Goal: Task Accomplishment & Management: Complete application form

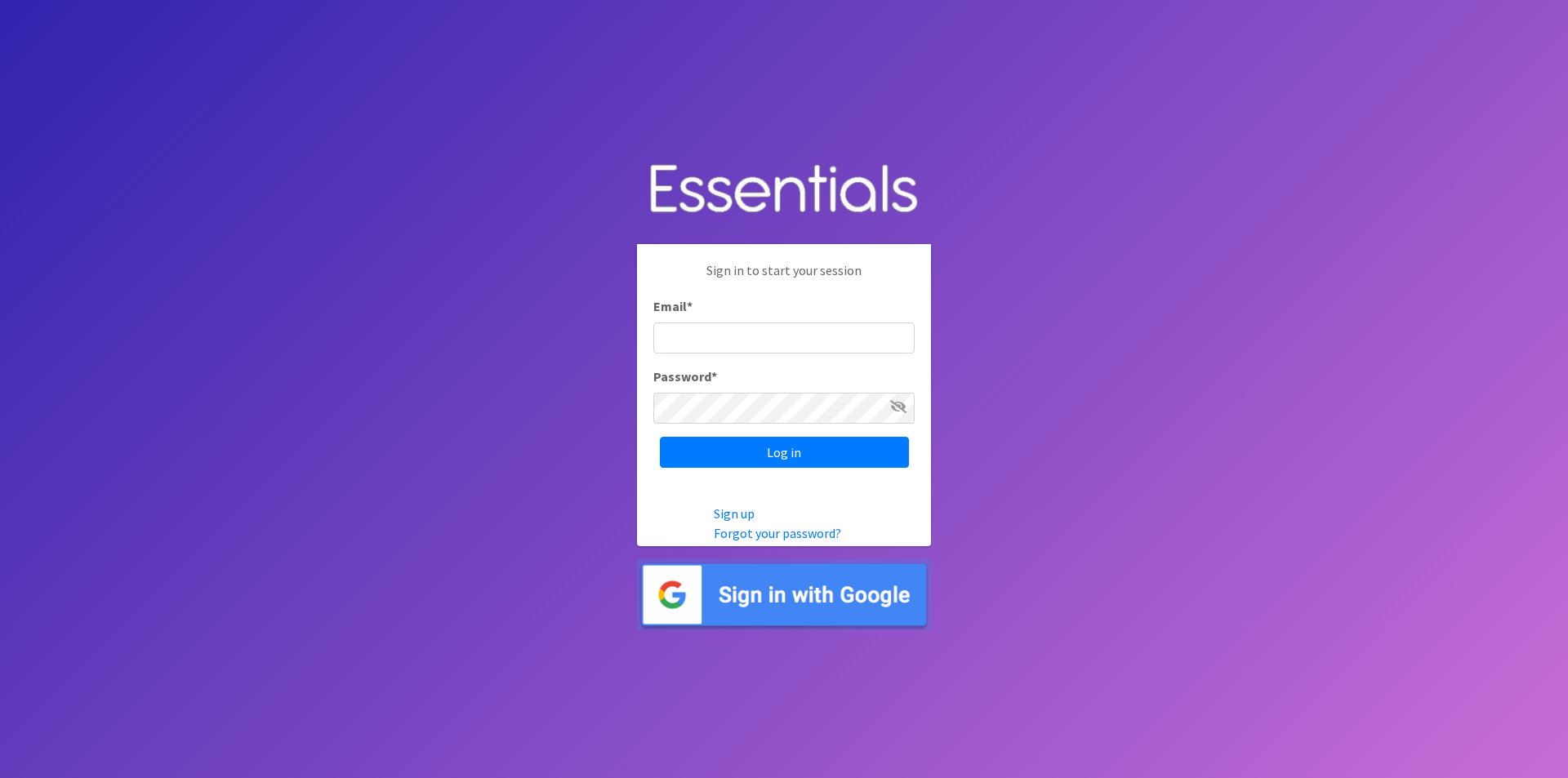
click at [704, 334] on input "Email *" at bounding box center [784, 338] width 262 height 31
type input "[PERSON_NAME][EMAIL_ADDRESS][PERSON_NAME][DOMAIN_NAME]"
click at [895, 405] on icon at bounding box center [898, 406] width 16 height 13
click at [840, 452] on input "Log in" at bounding box center [784, 452] width 249 height 31
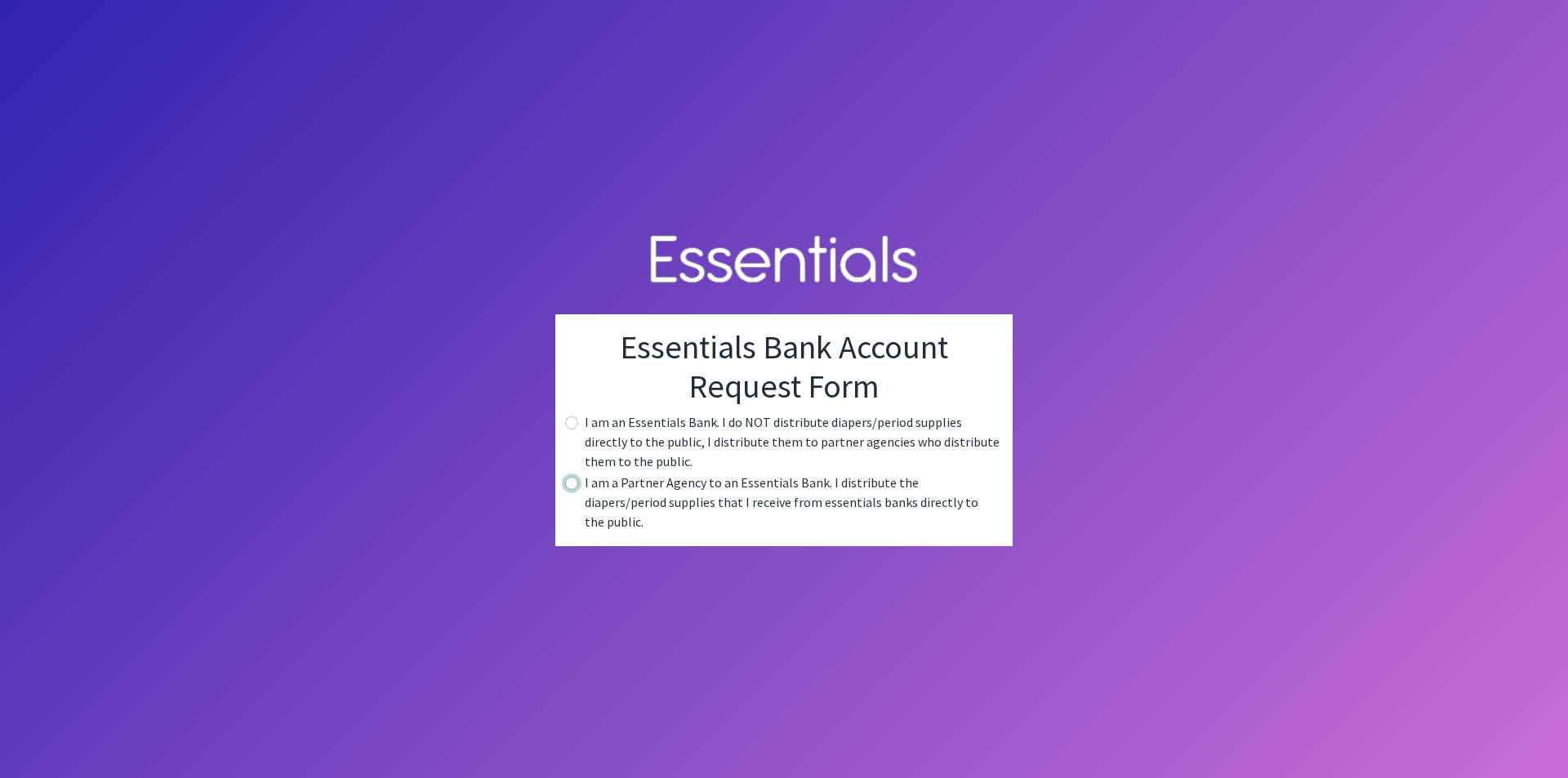
click at [570, 490] on input "radio" at bounding box center [572, 483] width 13 height 13
radio input "true"
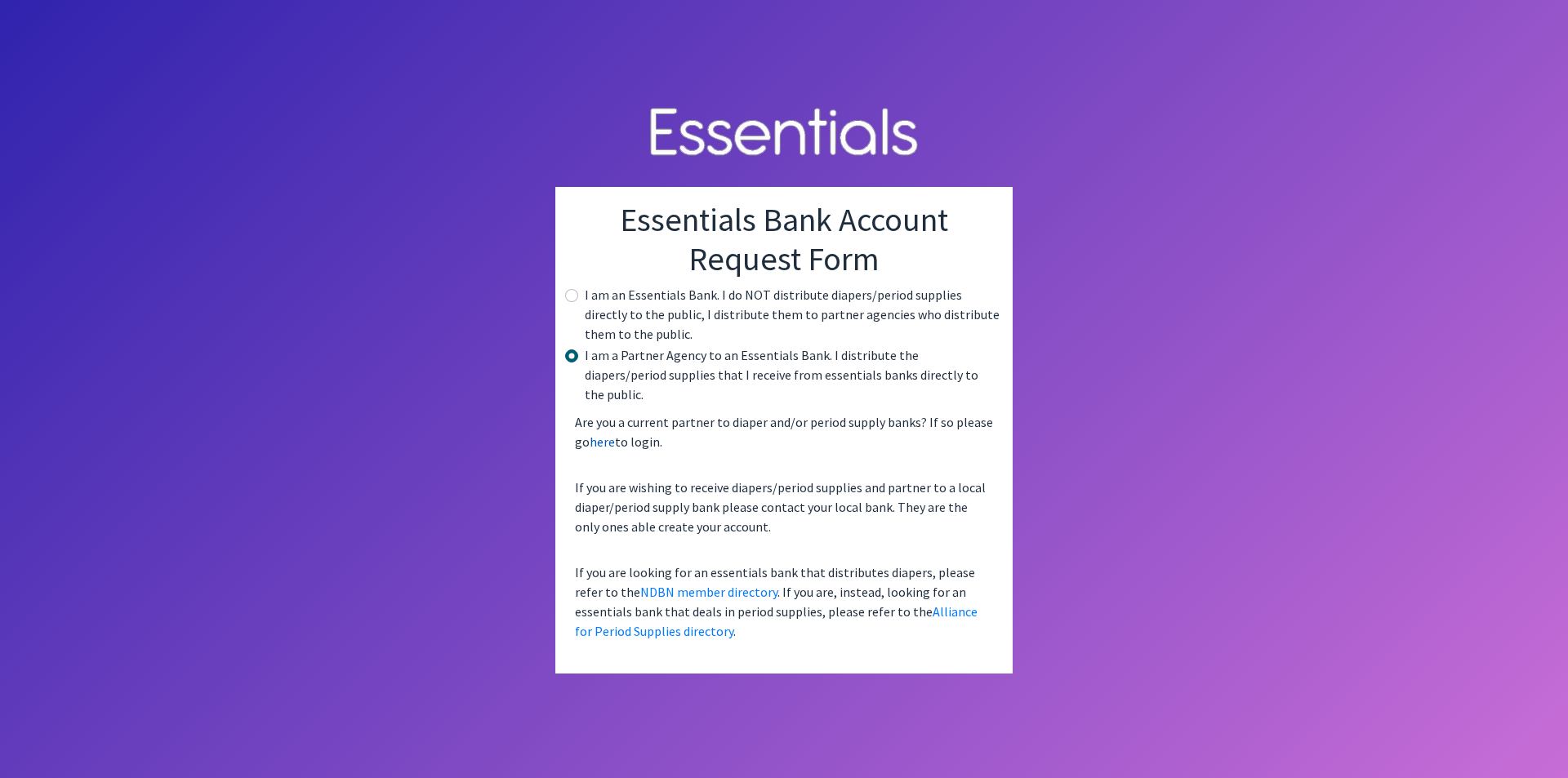
click at [597, 433] on link "here" at bounding box center [602, 441] width 26 height 16
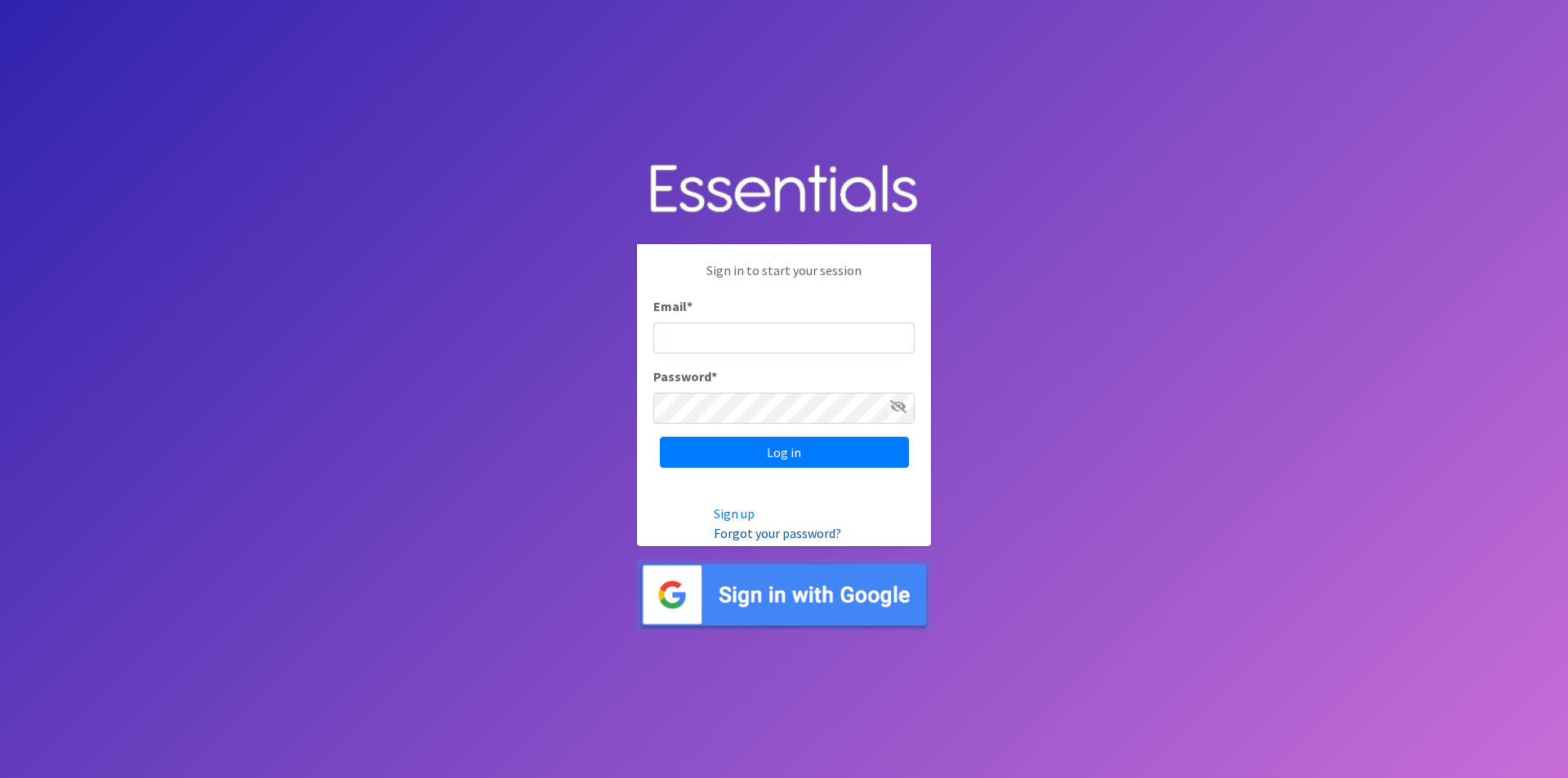
click at [770, 532] on link "Forgot your password?" at bounding box center [778, 533] width 127 height 16
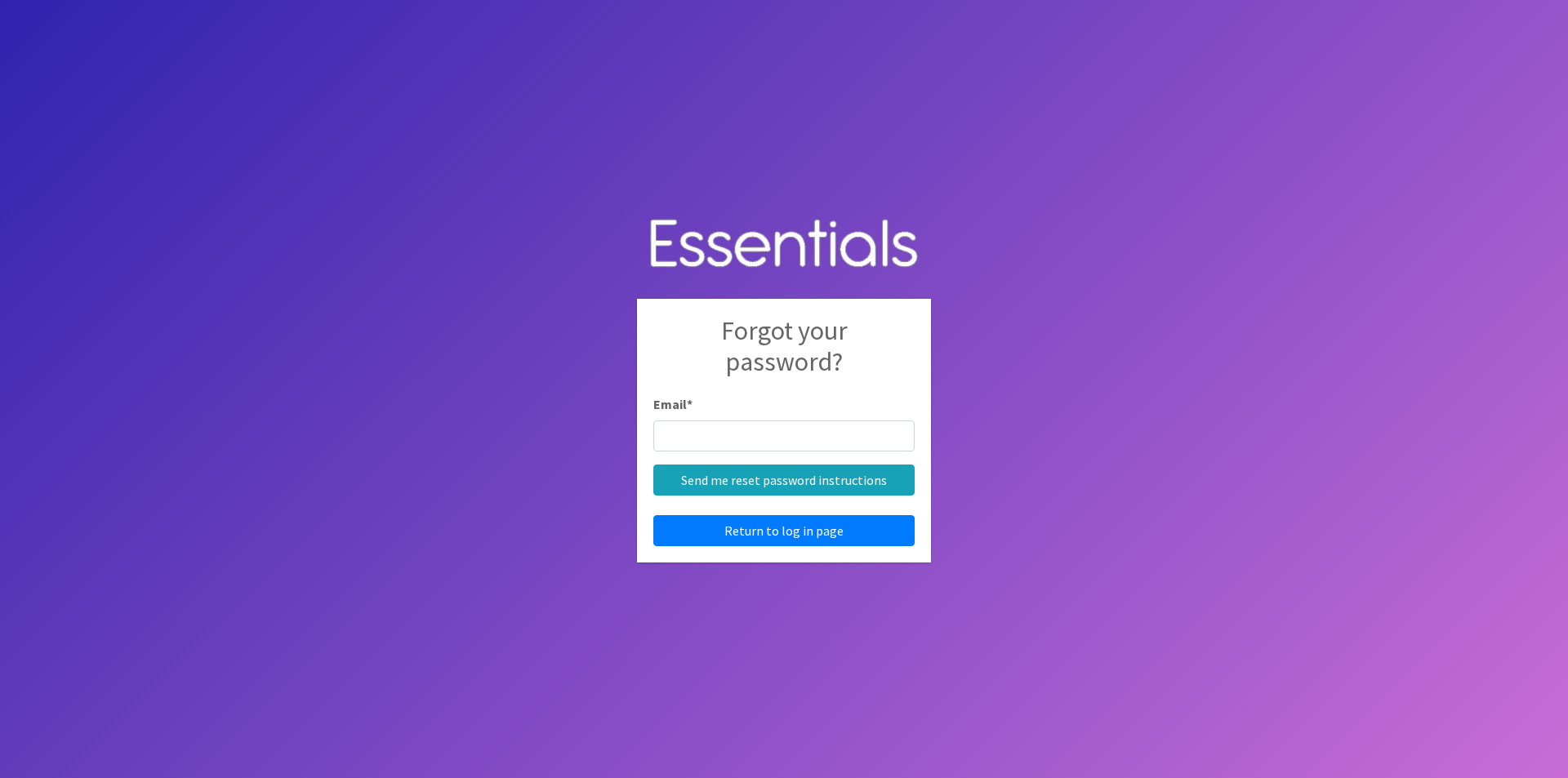
click at [721, 430] on input "Email *" at bounding box center [784, 436] width 262 height 31
type input "[PERSON_NAME][EMAIL_ADDRESS][PERSON_NAME][DOMAIN_NAME]"
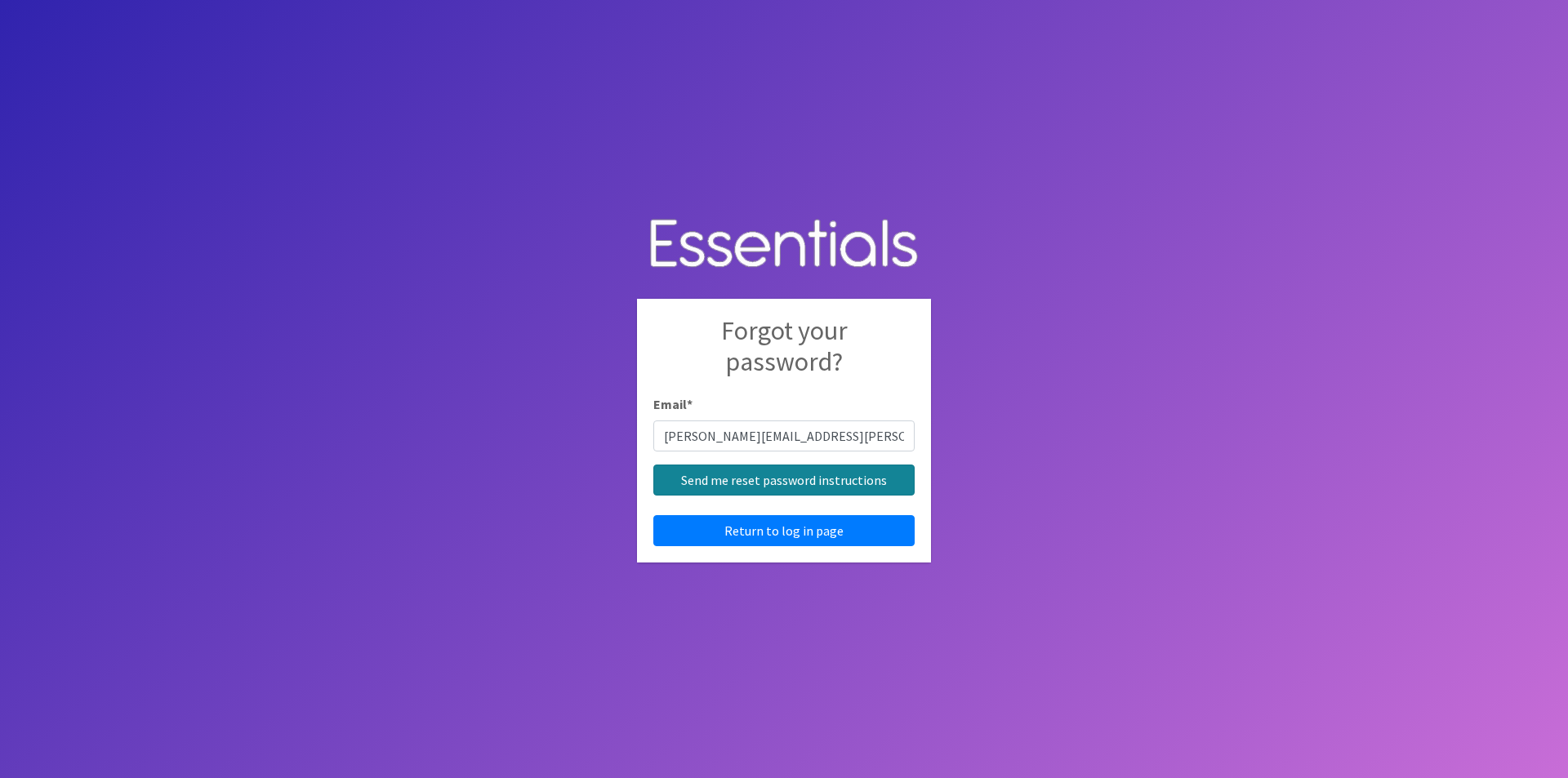
click at [736, 482] on input "Send me reset password instructions" at bounding box center [784, 480] width 262 height 31
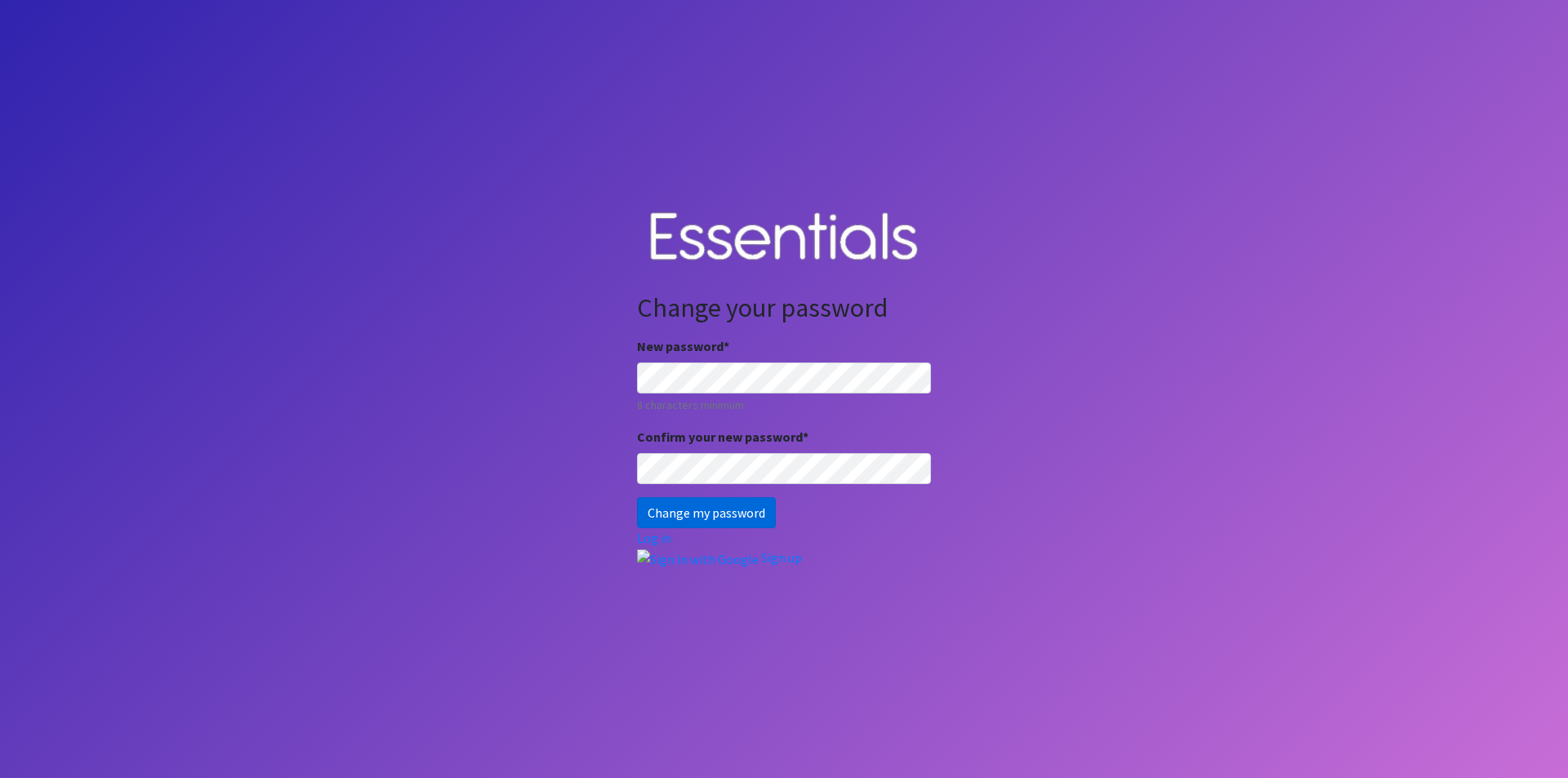
click at [732, 511] on input "Change my password" at bounding box center [706, 513] width 139 height 31
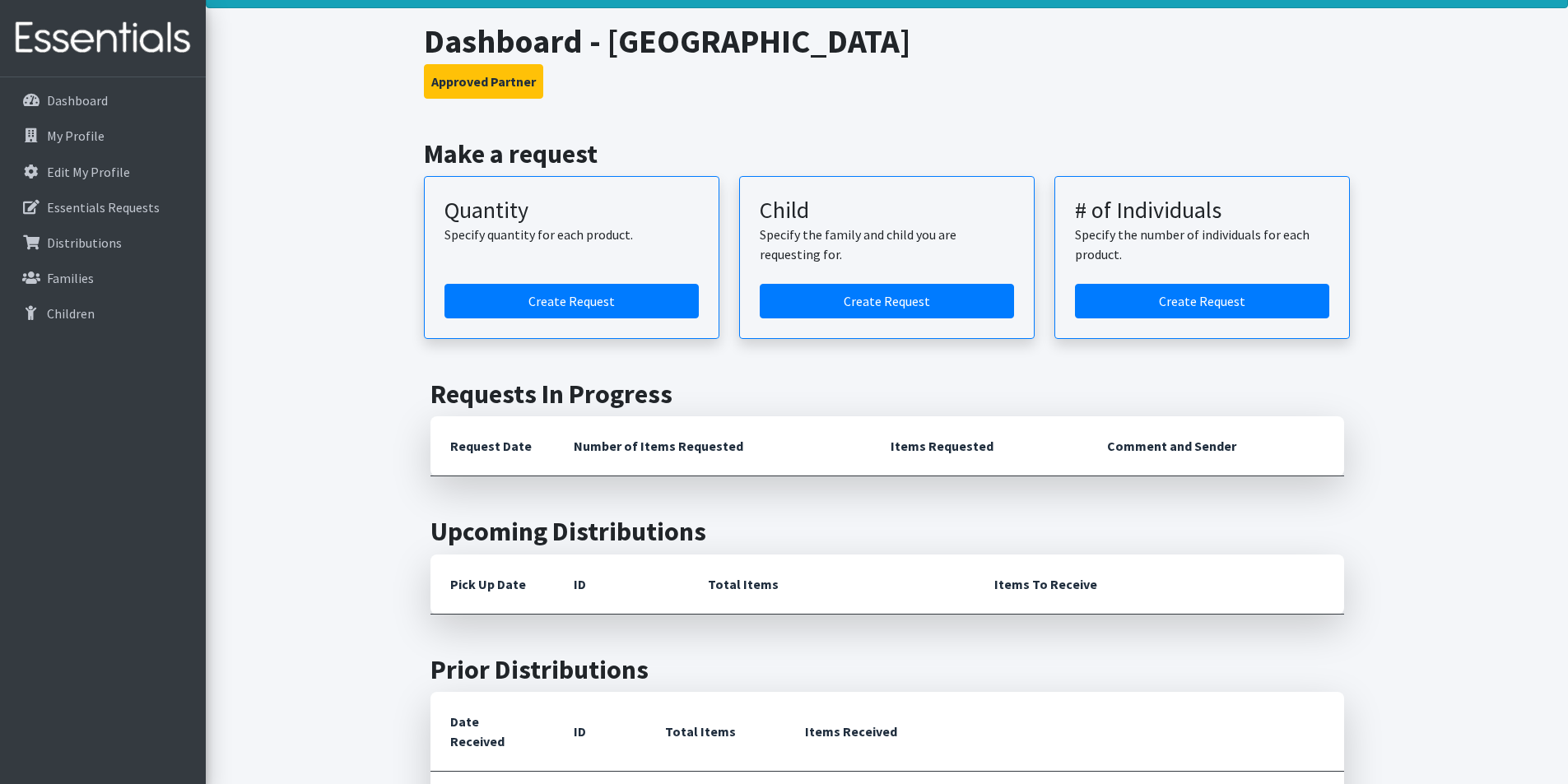
scroll to position [82, 0]
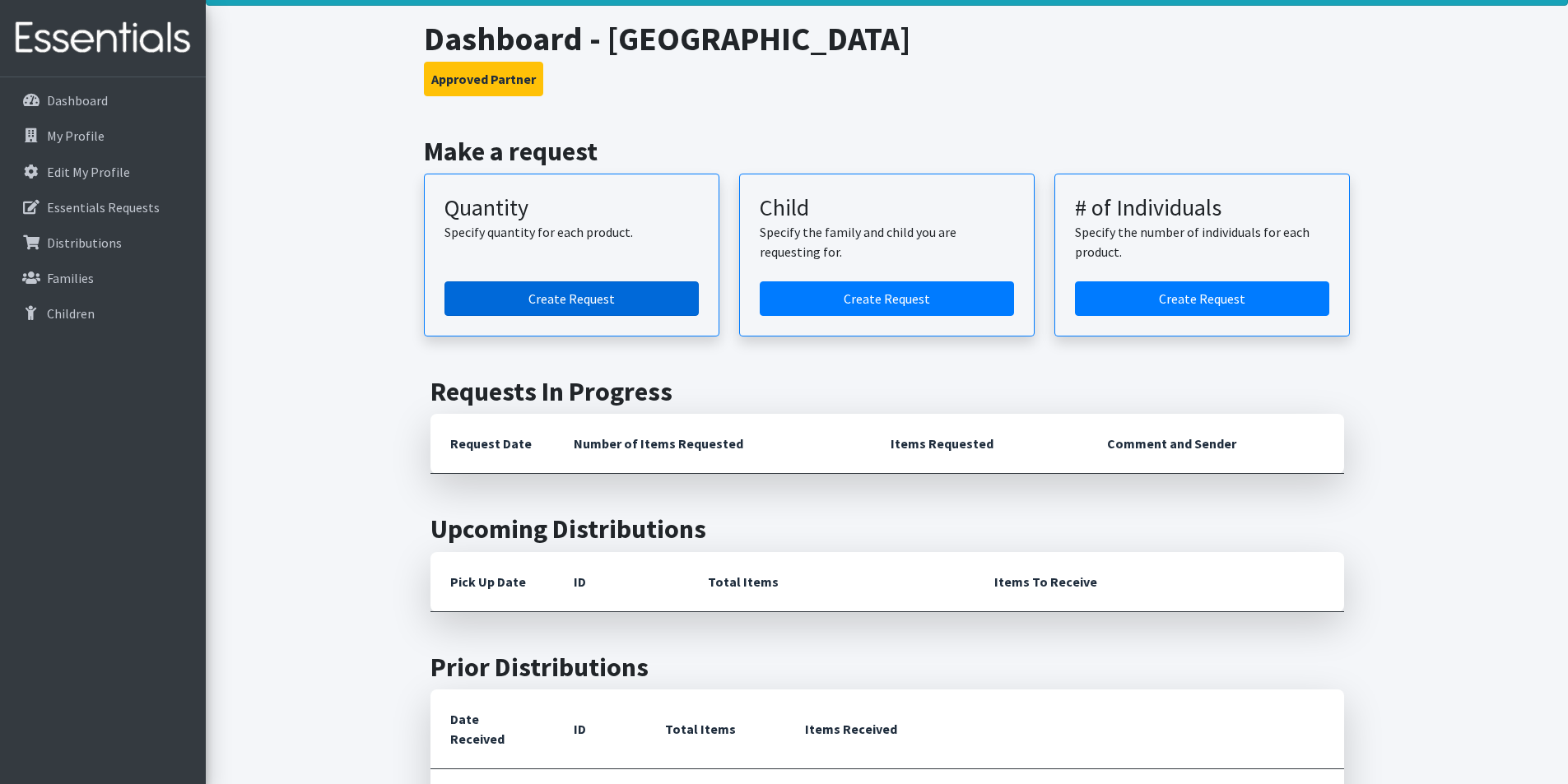
click at [604, 292] on link "Create Request" at bounding box center [572, 298] width 254 height 35
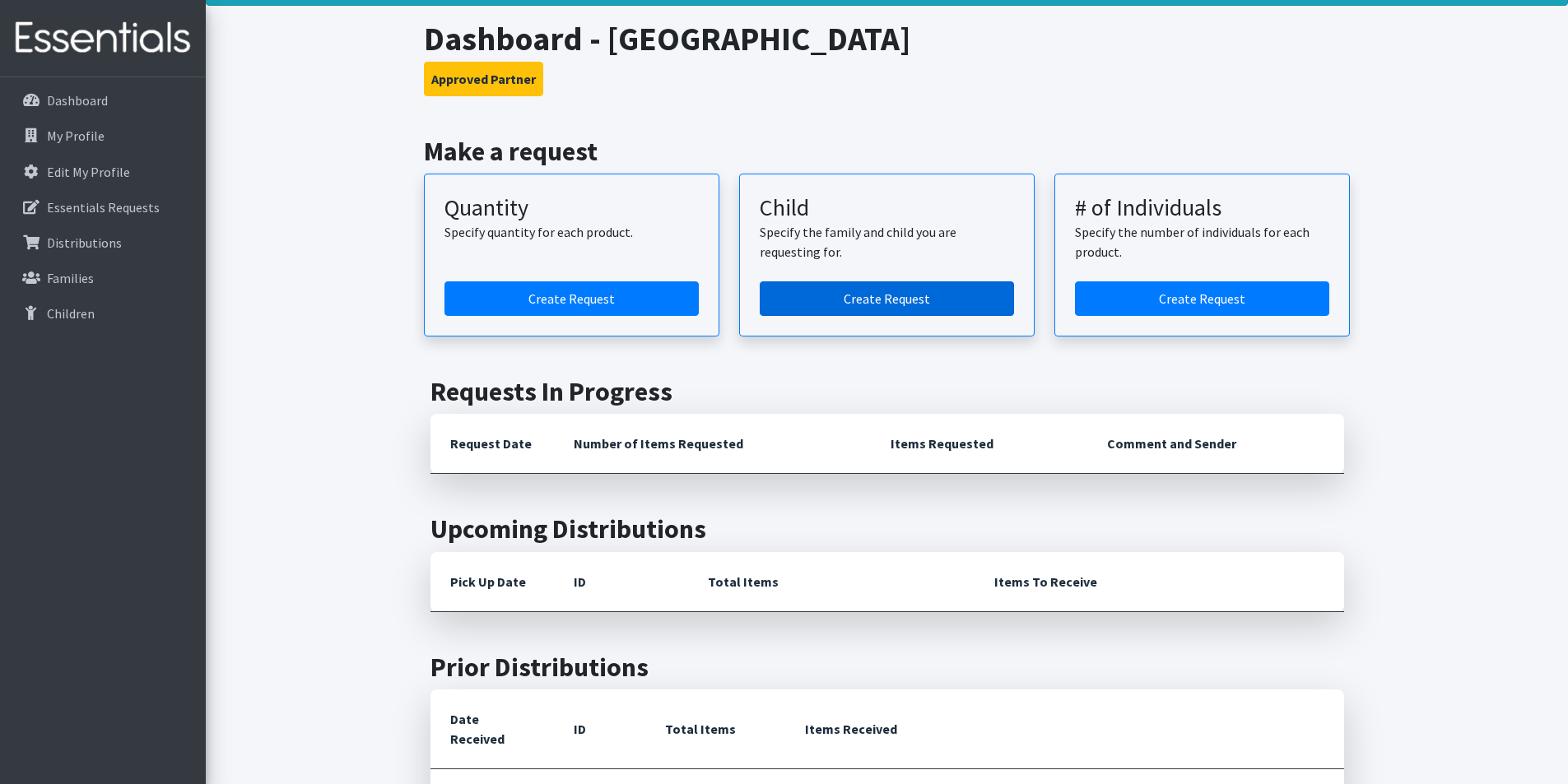
click at [917, 299] on link "Create Request" at bounding box center [886, 298] width 254 height 35
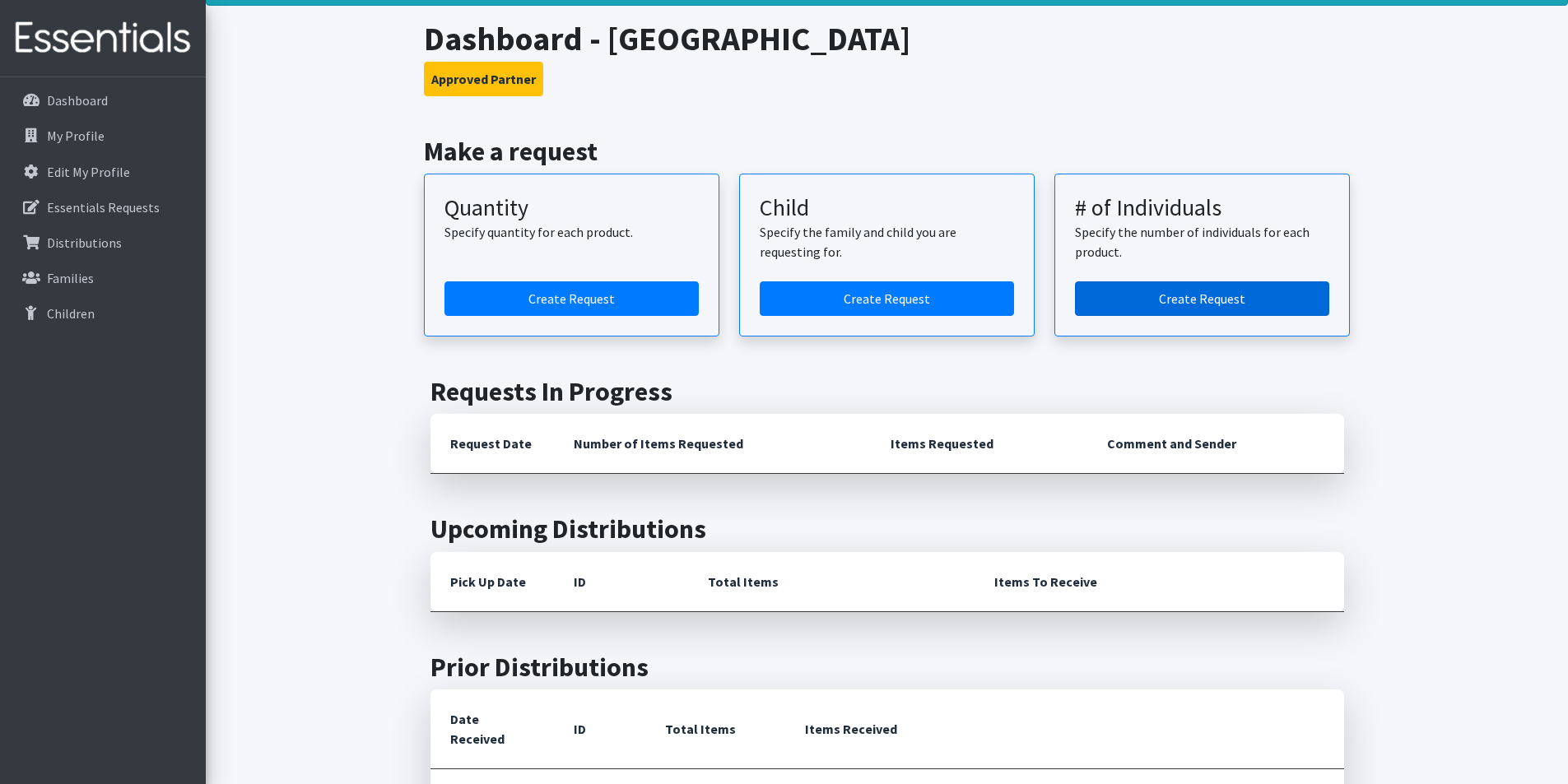
click at [1183, 296] on link "Create Request" at bounding box center [1202, 298] width 254 height 35
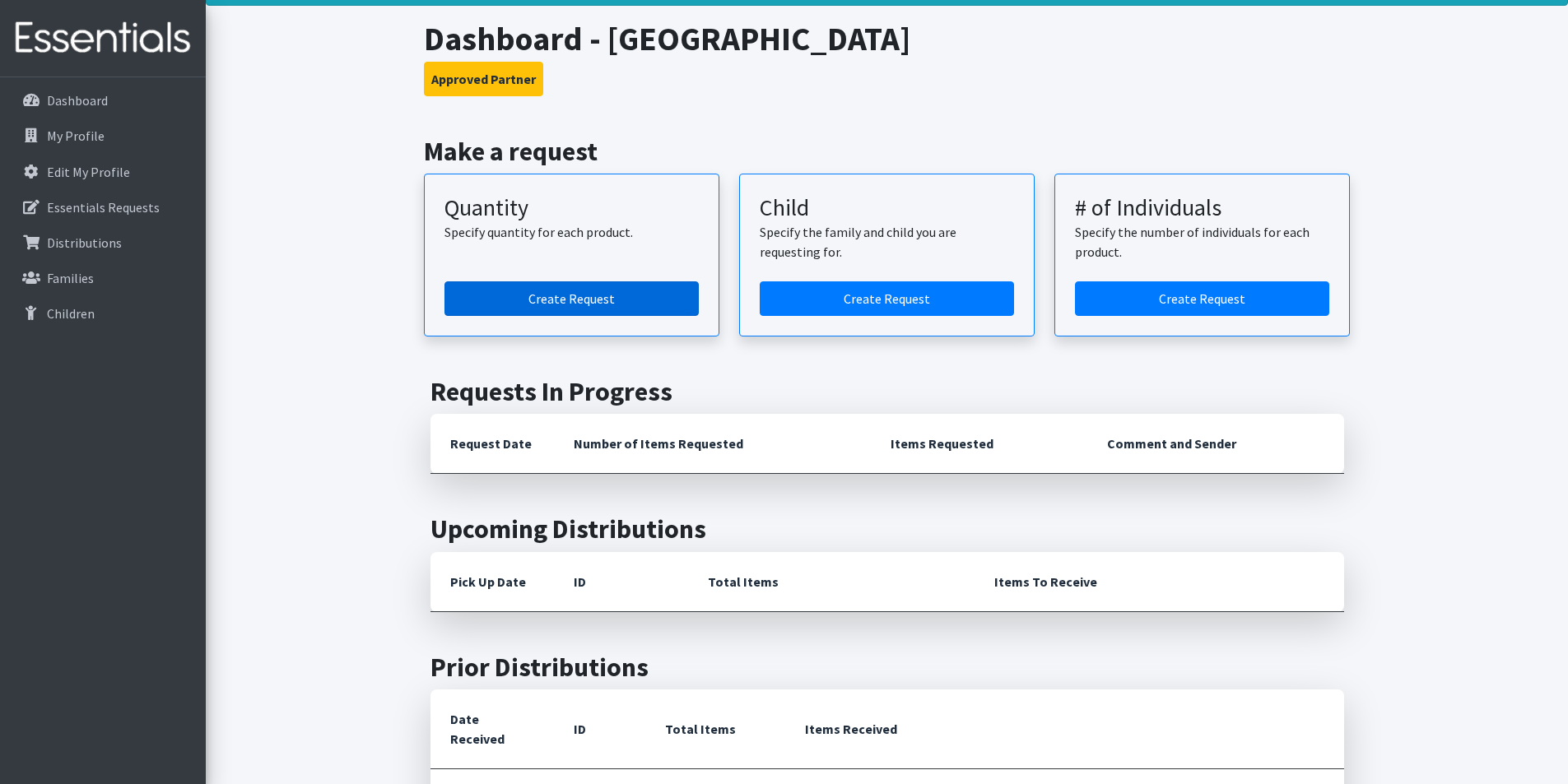
click at [600, 296] on link "Create Request" at bounding box center [572, 298] width 254 height 35
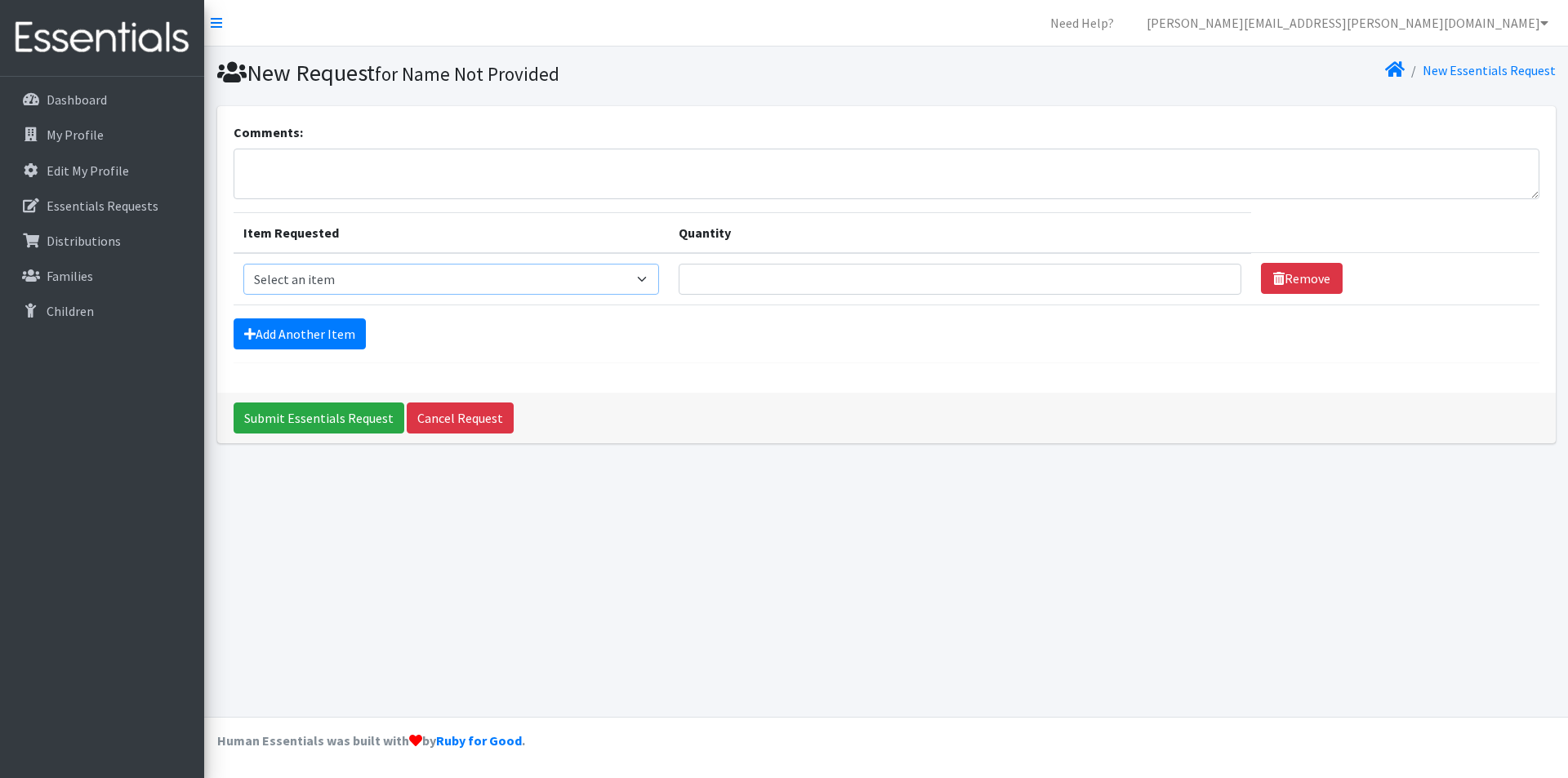
click at [656, 278] on select "Select an item Adult Period Pack Student Period Pack" at bounding box center [451, 279] width 416 height 31
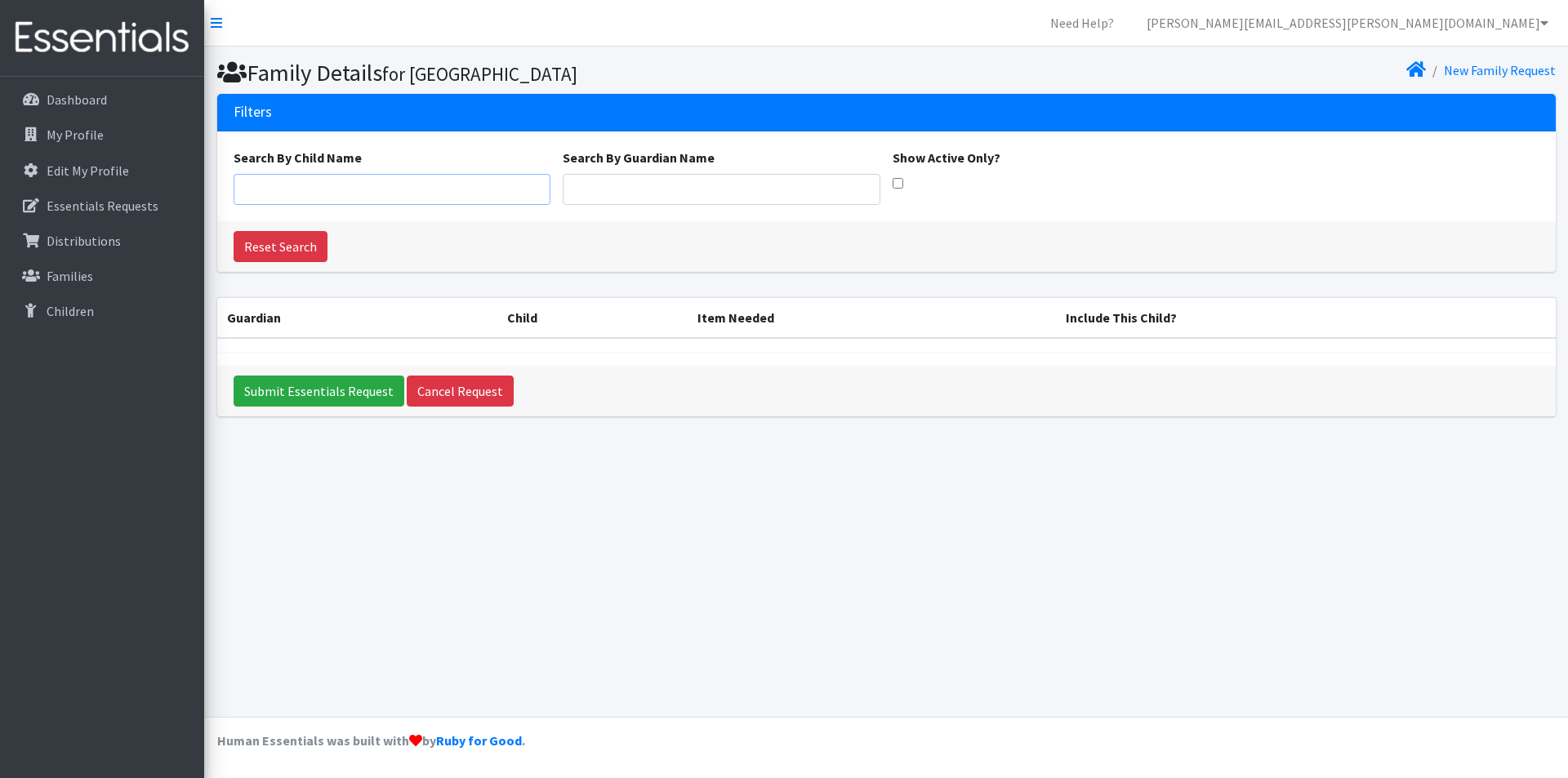
click at [424, 188] on input "Search By Child Name" at bounding box center [392, 190] width 318 height 31
click at [902, 184] on input "Show Active Only?" at bounding box center [898, 183] width 10 height 10
checkbox input "true"
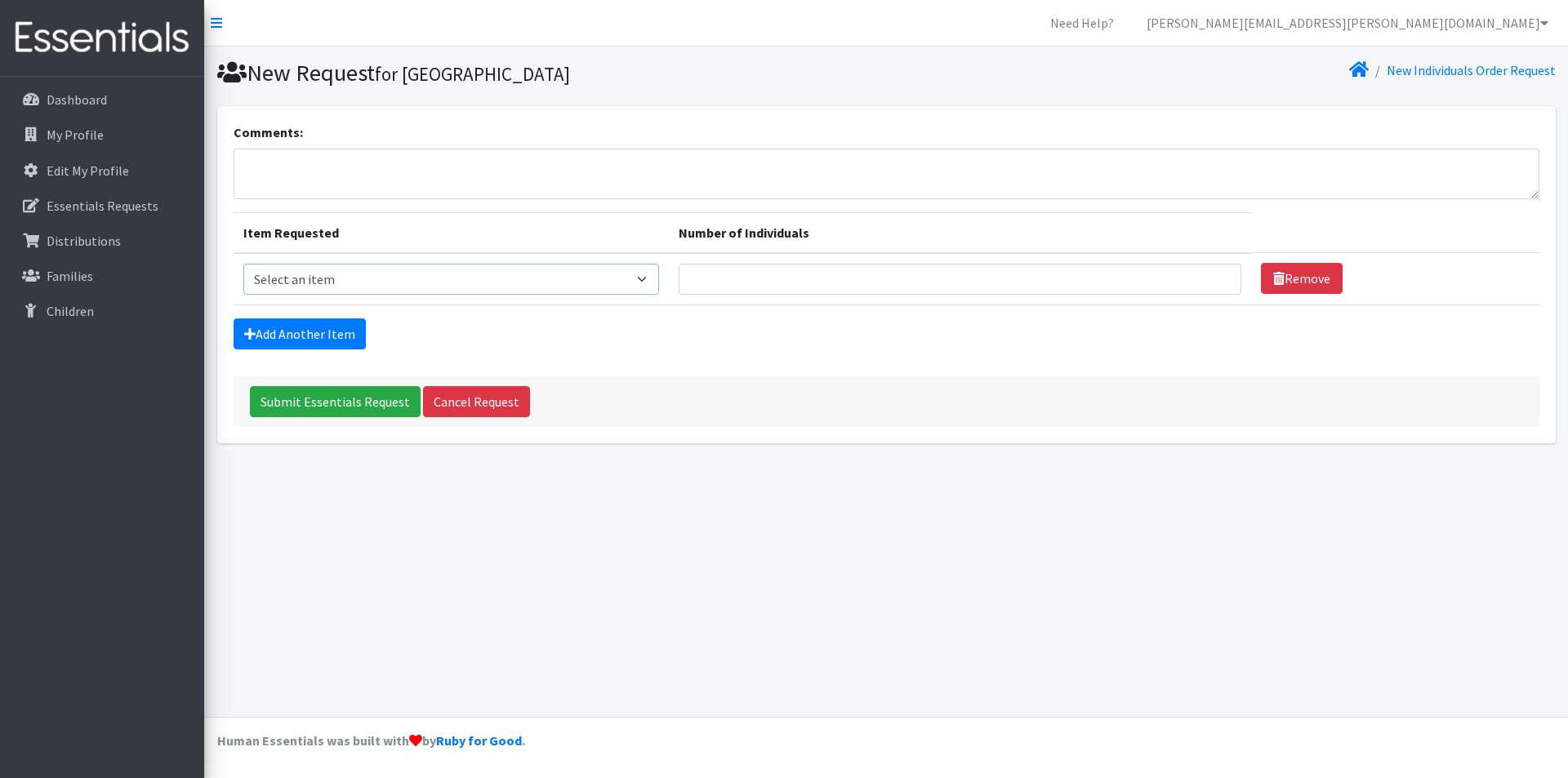
click at [660, 279] on select "Select an item Adult Period Pack Student Period Pack" at bounding box center [451, 279] width 416 height 31
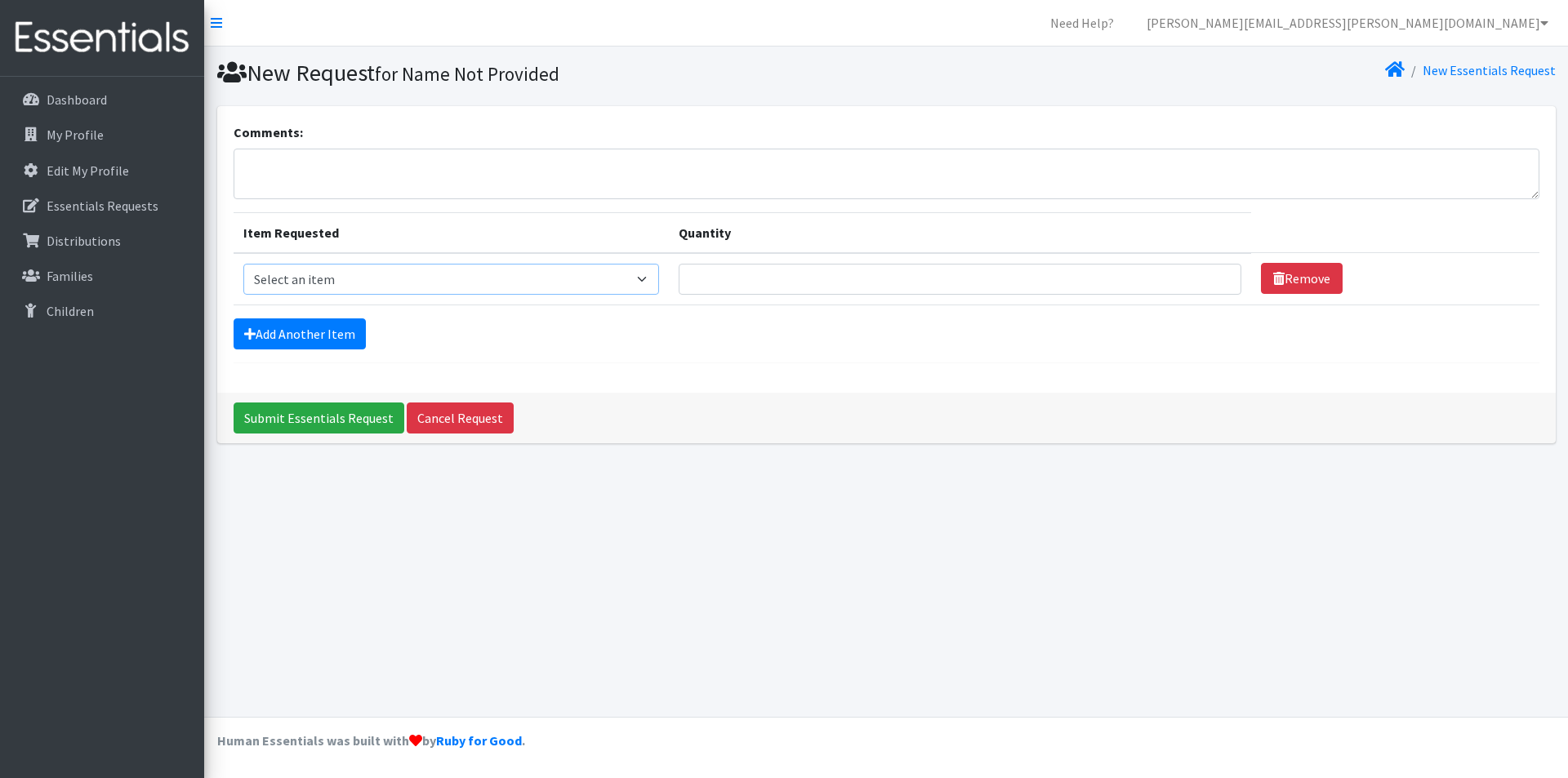
click at [606, 279] on select "Select an item Adult Period Pack Student Period Pack" at bounding box center [451, 279] width 416 height 31
select select "7756"
click at [244, 263] on select "Select an item Adult Period Pack Student Period Pack" at bounding box center [451, 279] width 416 height 31
click at [754, 281] on input "Quantity" at bounding box center [960, 279] width 563 height 31
type input "15"
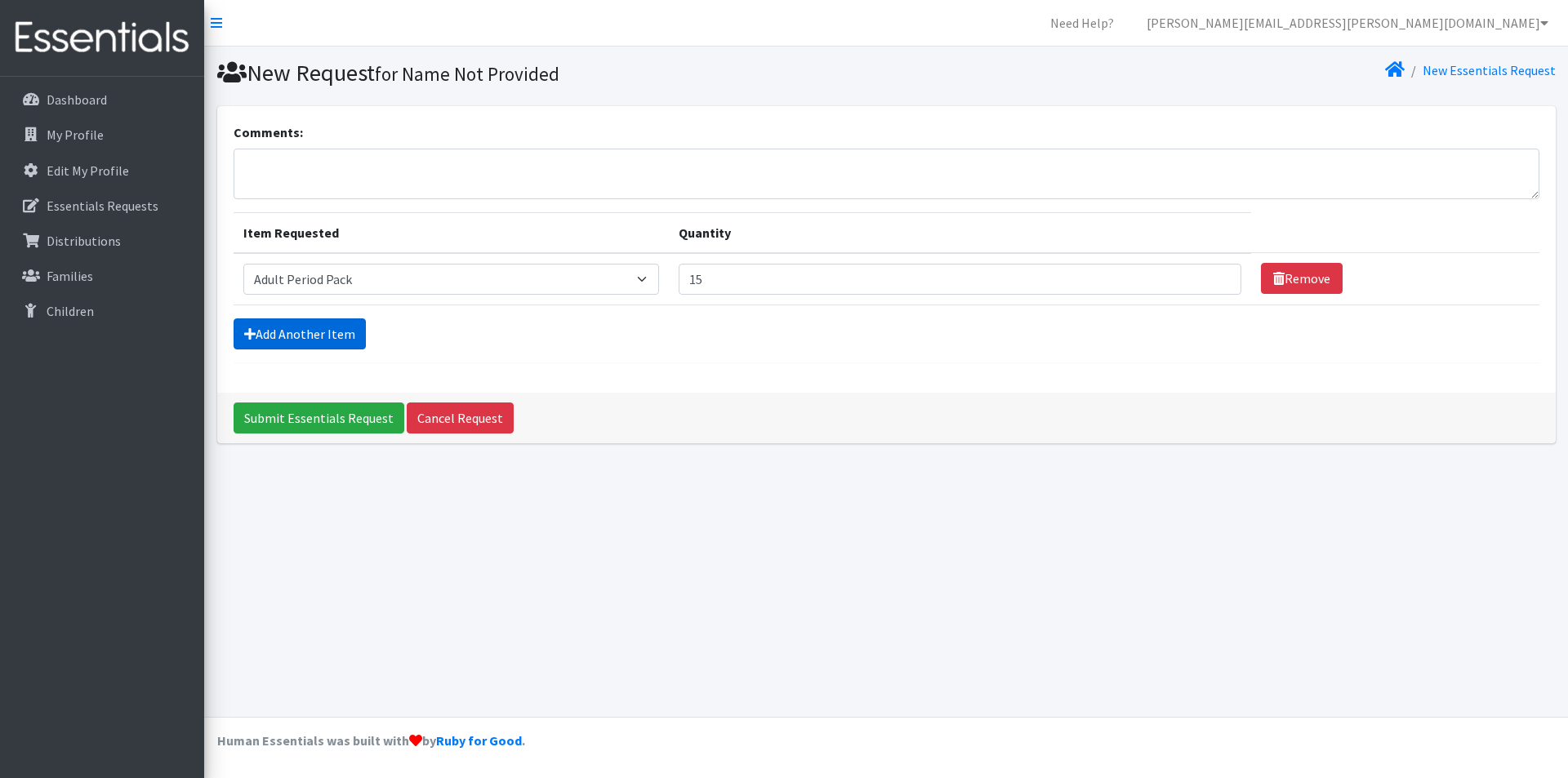
click at [316, 330] on link "Add Another Item" at bounding box center [300, 334] width 132 height 31
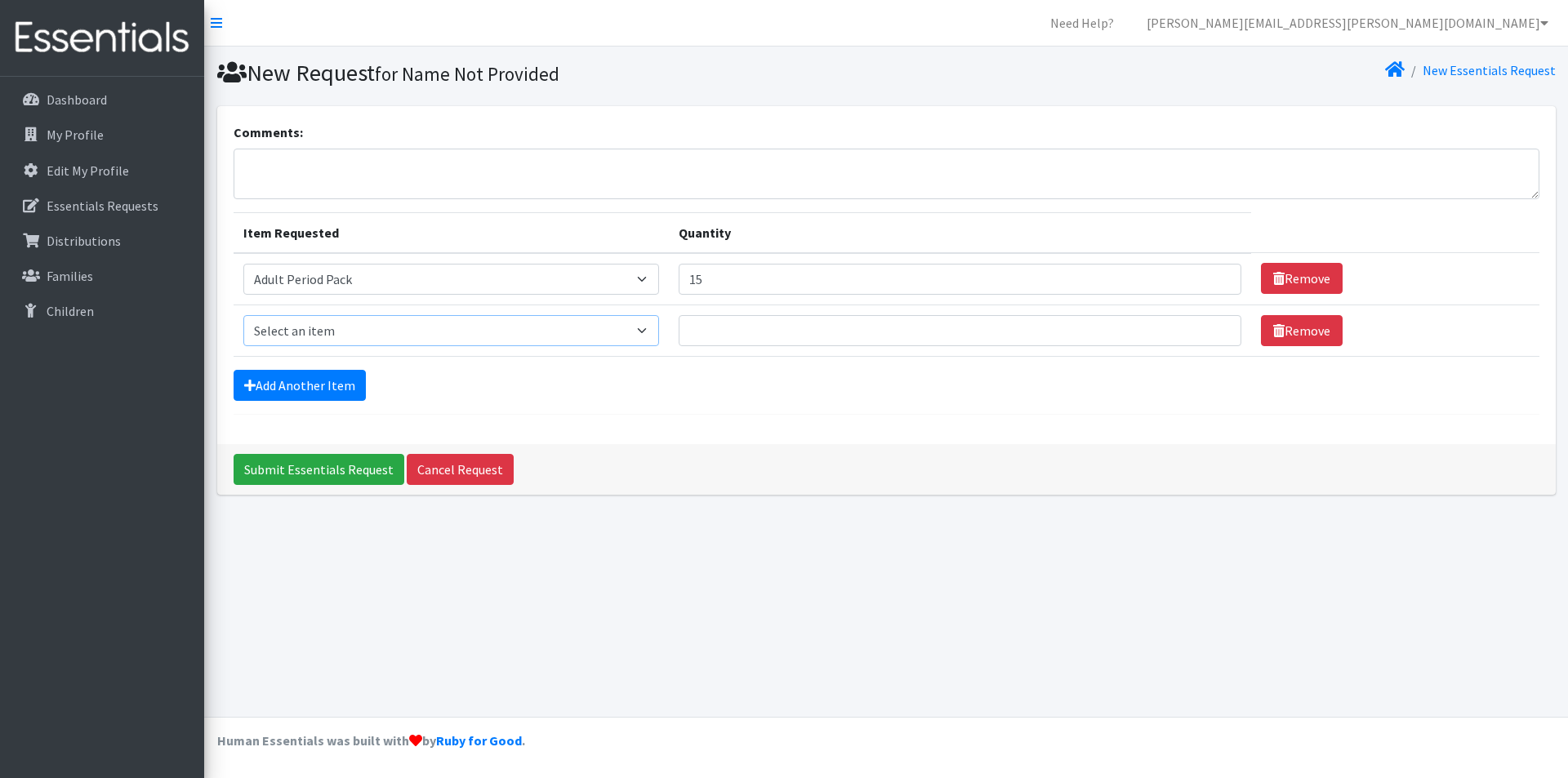
click at [342, 328] on select "Select an item Adult Period Pack Student Period Pack" at bounding box center [451, 330] width 416 height 31
select select "7757"
click at [244, 315] on select "Select an item Adult Period Pack Student Period Pack" at bounding box center [451, 330] width 416 height 31
click at [764, 333] on input "Quantity" at bounding box center [960, 330] width 563 height 31
type input "40"
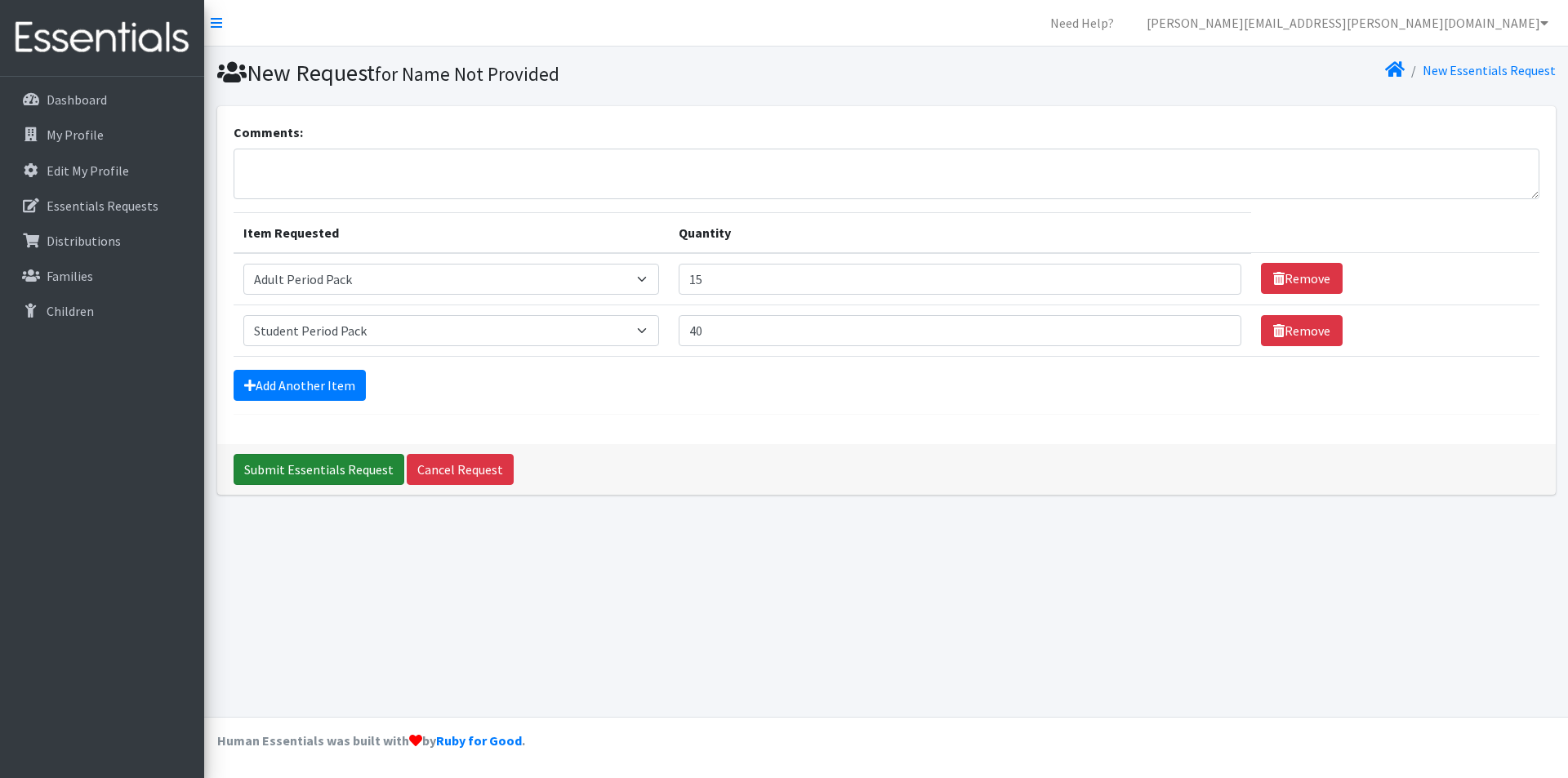
click at [297, 472] on input "Submit Essentials Request" at bounding box center [318, 469] width 171 height 31
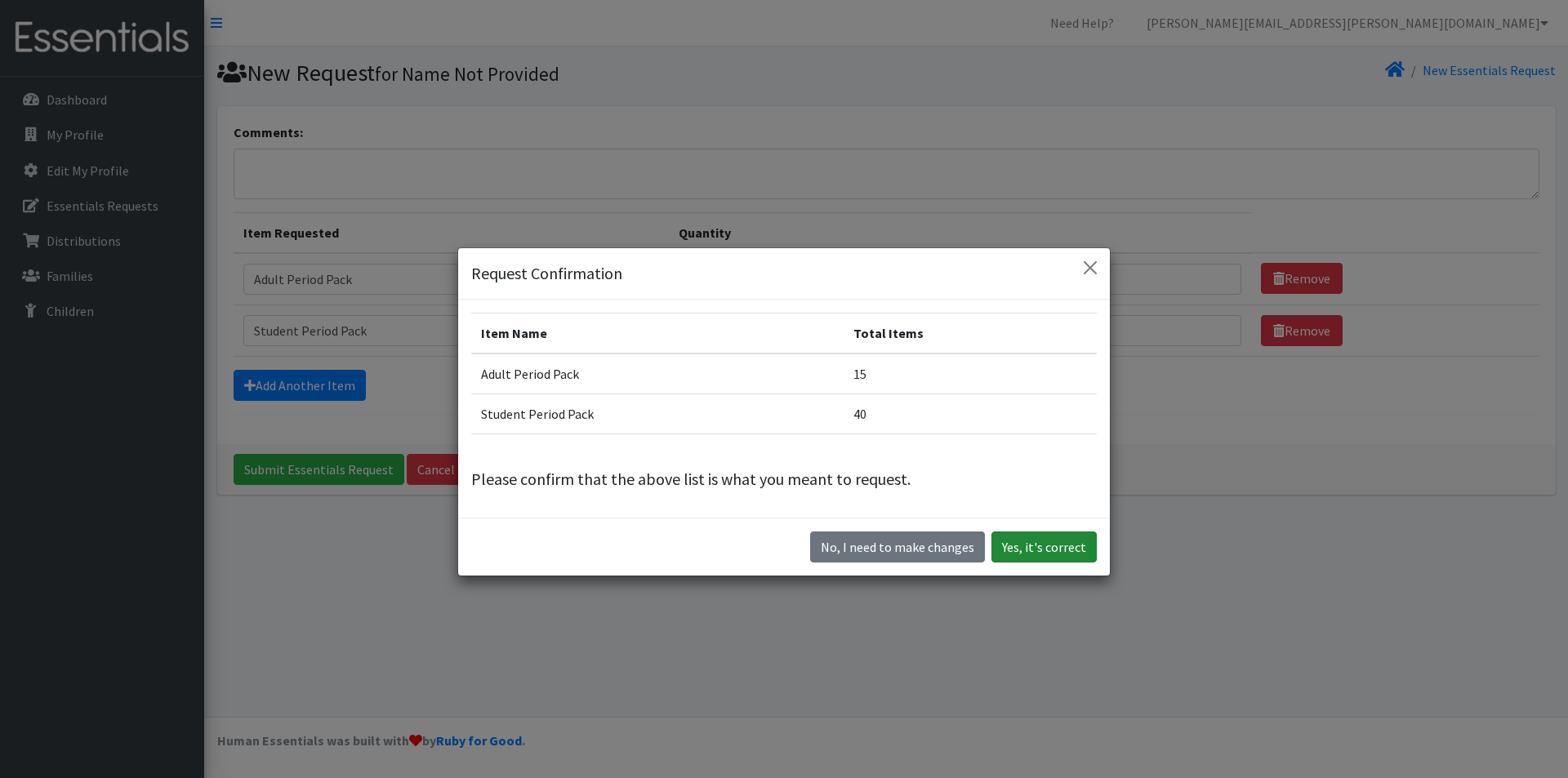
click at [1034, 549] on button "Yes, it's correct" at bounding box center [1044, 547] width 106 height 31
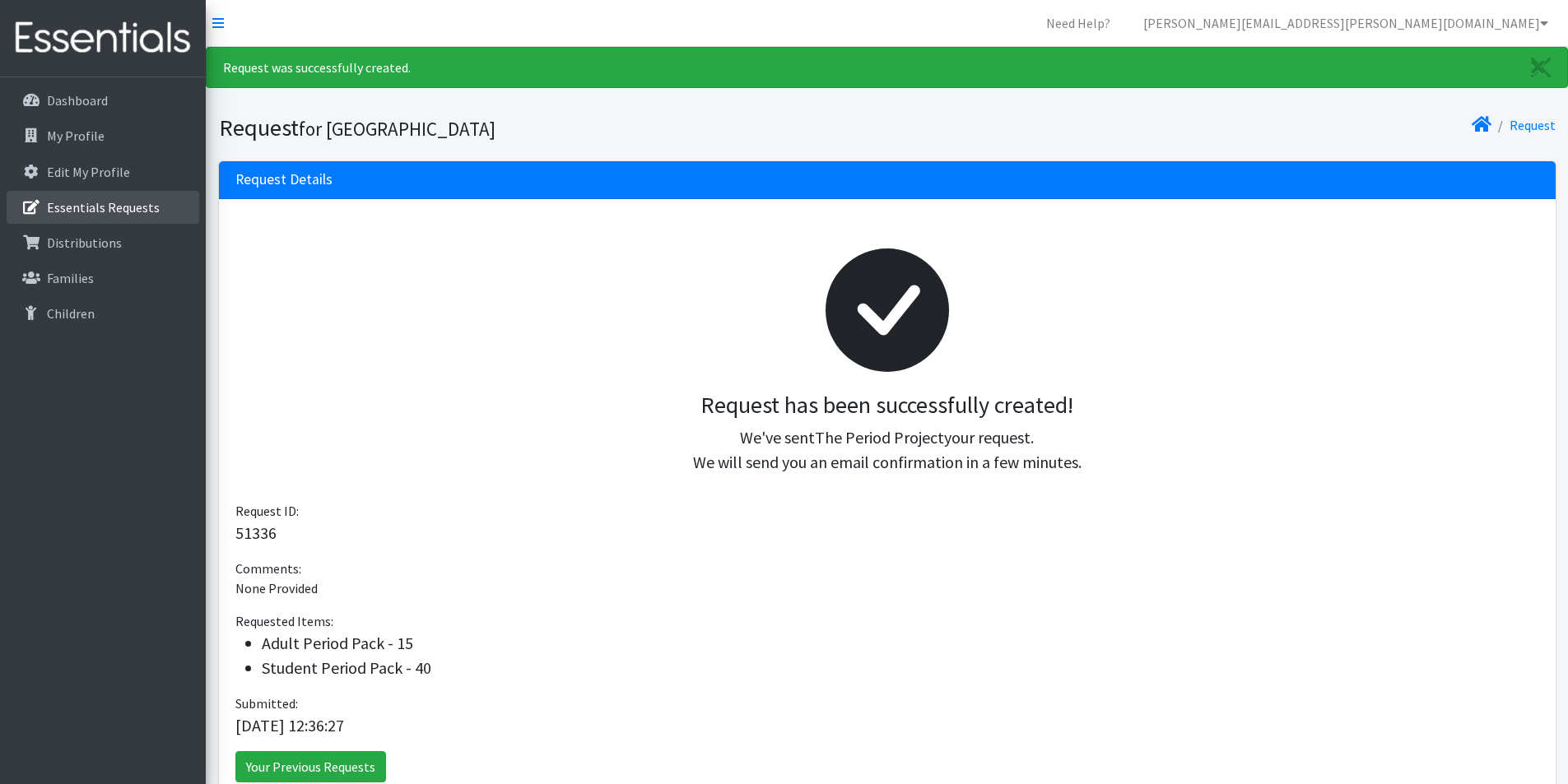
click at [104, 208] on p "Essentials Requests" at bounding box center [103, 207] width 112 height 16
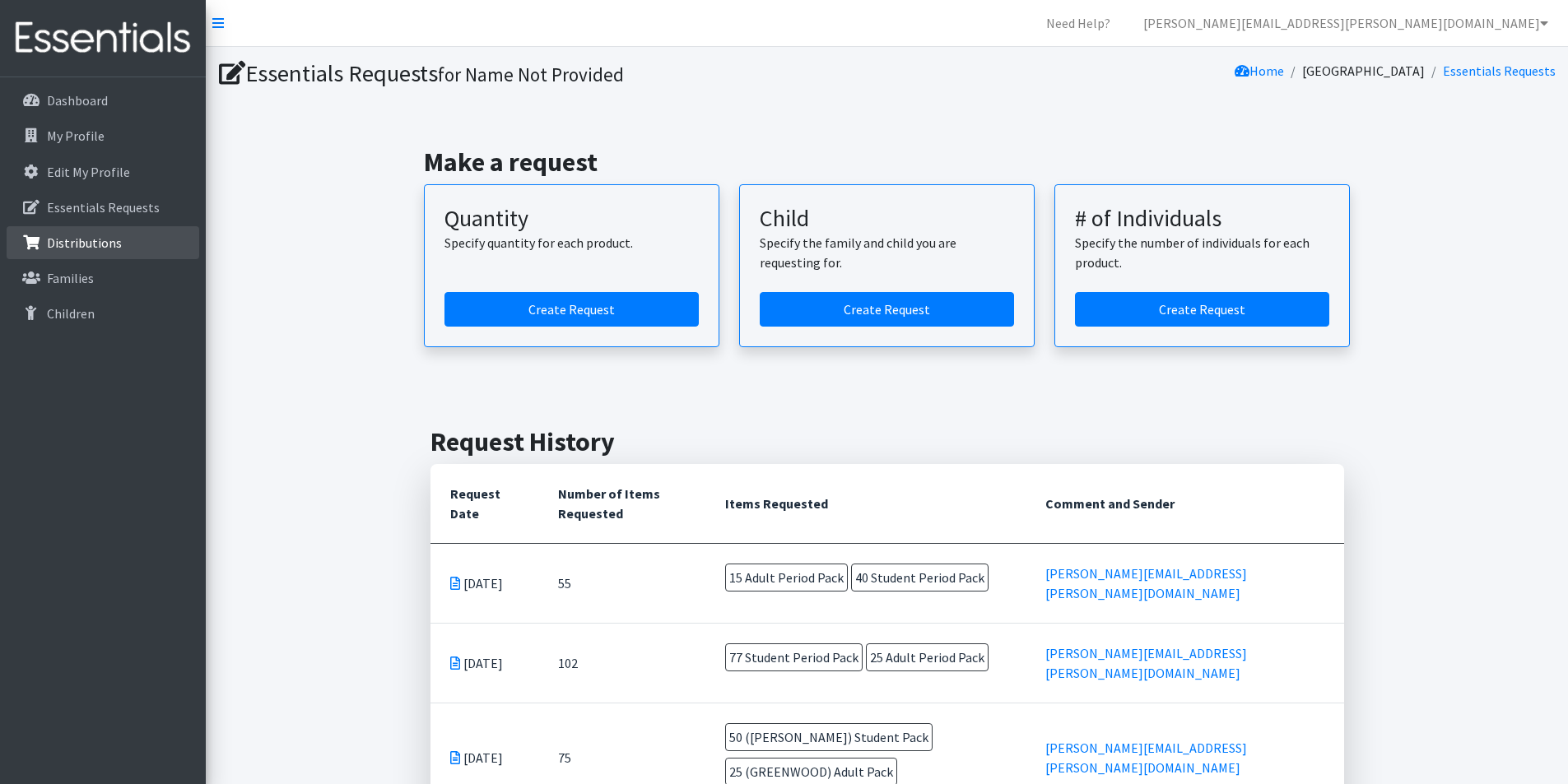
click at [80, 248] on p "Distributions" at bounding box center [84, 242] width 75 height 16
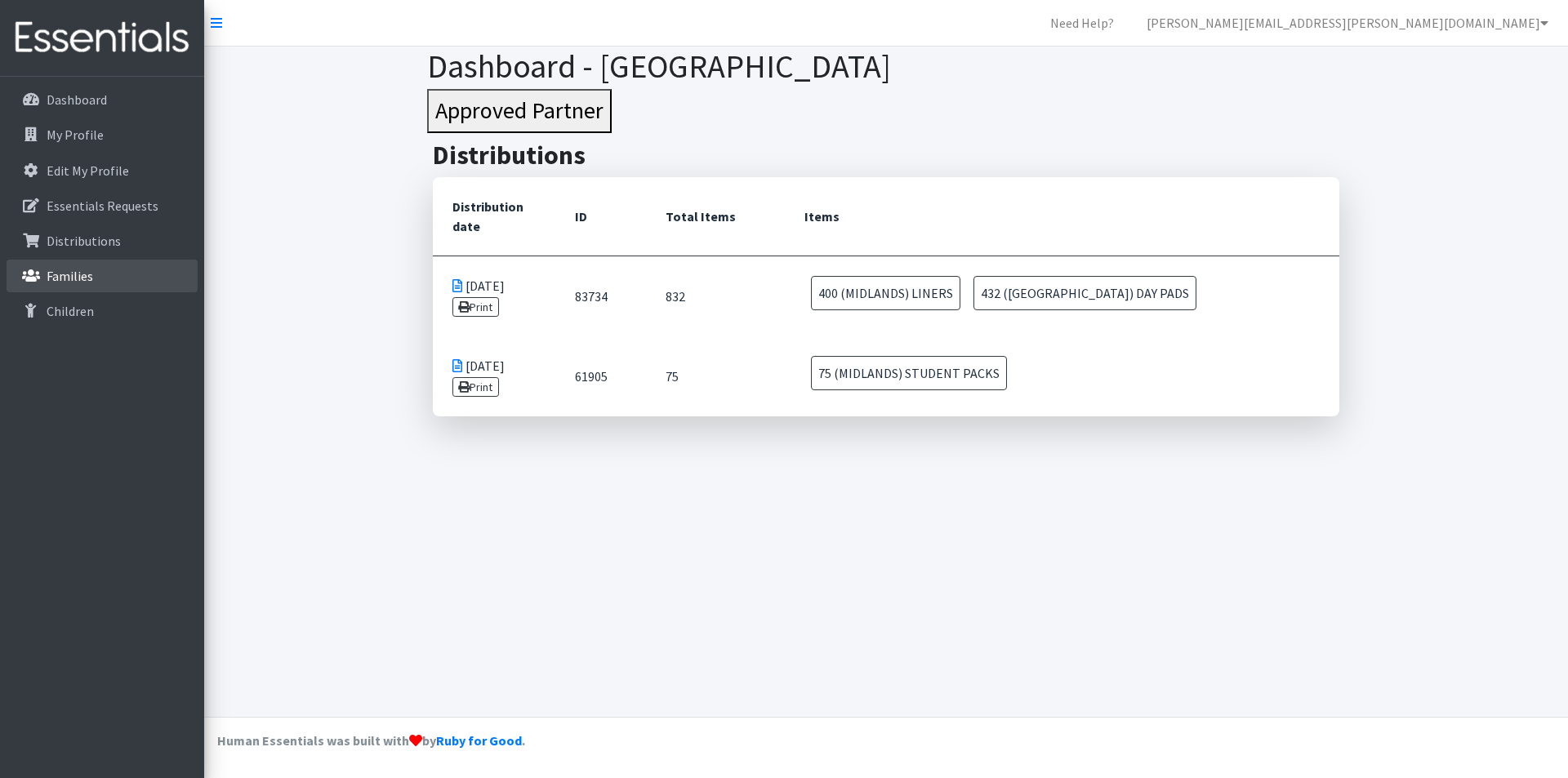
click at [73, 279] on p "Families" at bounding box center [70, 275] width 46 height 16
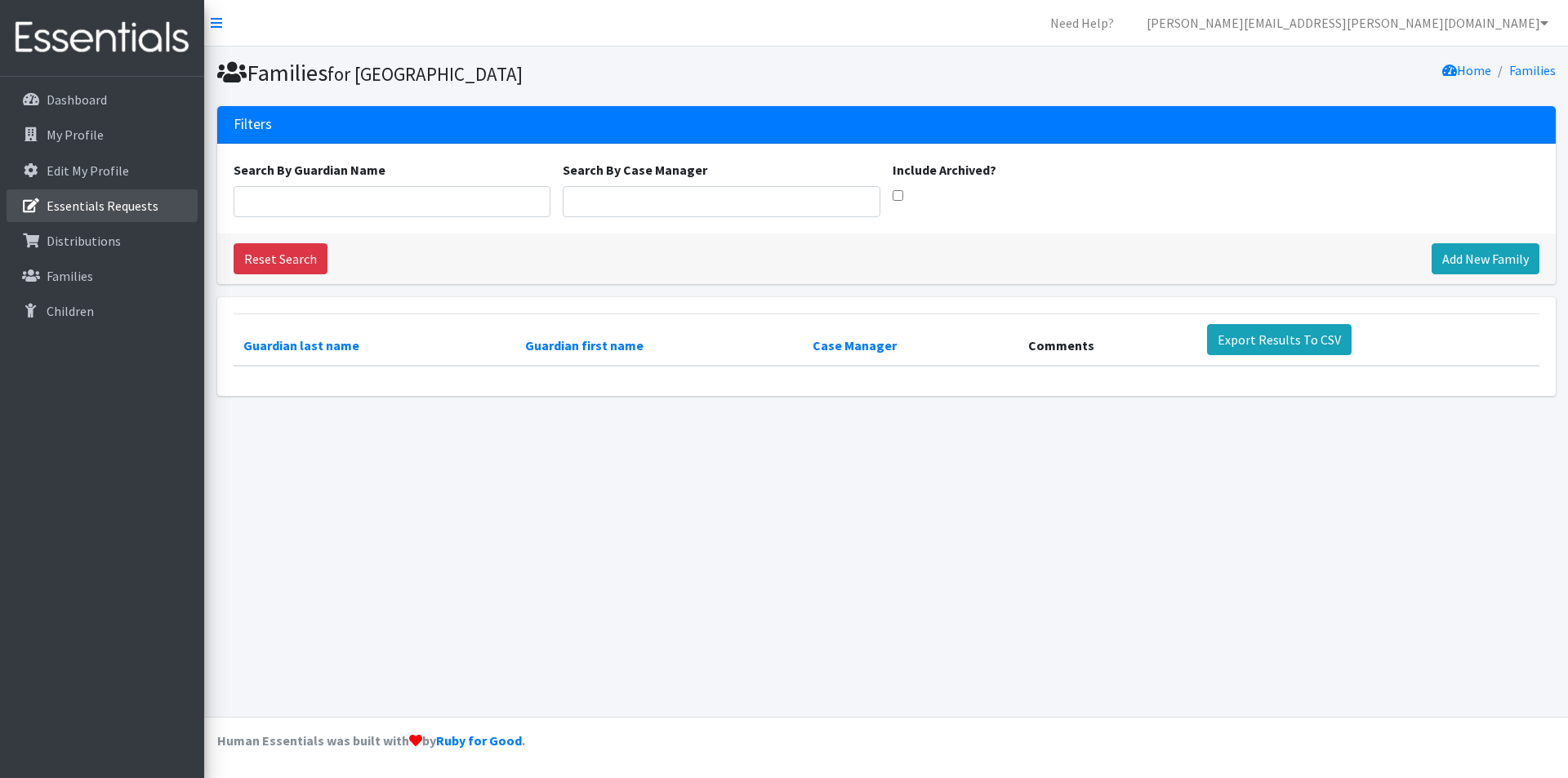
click at [109, 201] on p "Essentials Requests" at bounding box center [102, 205] width 112 height 16
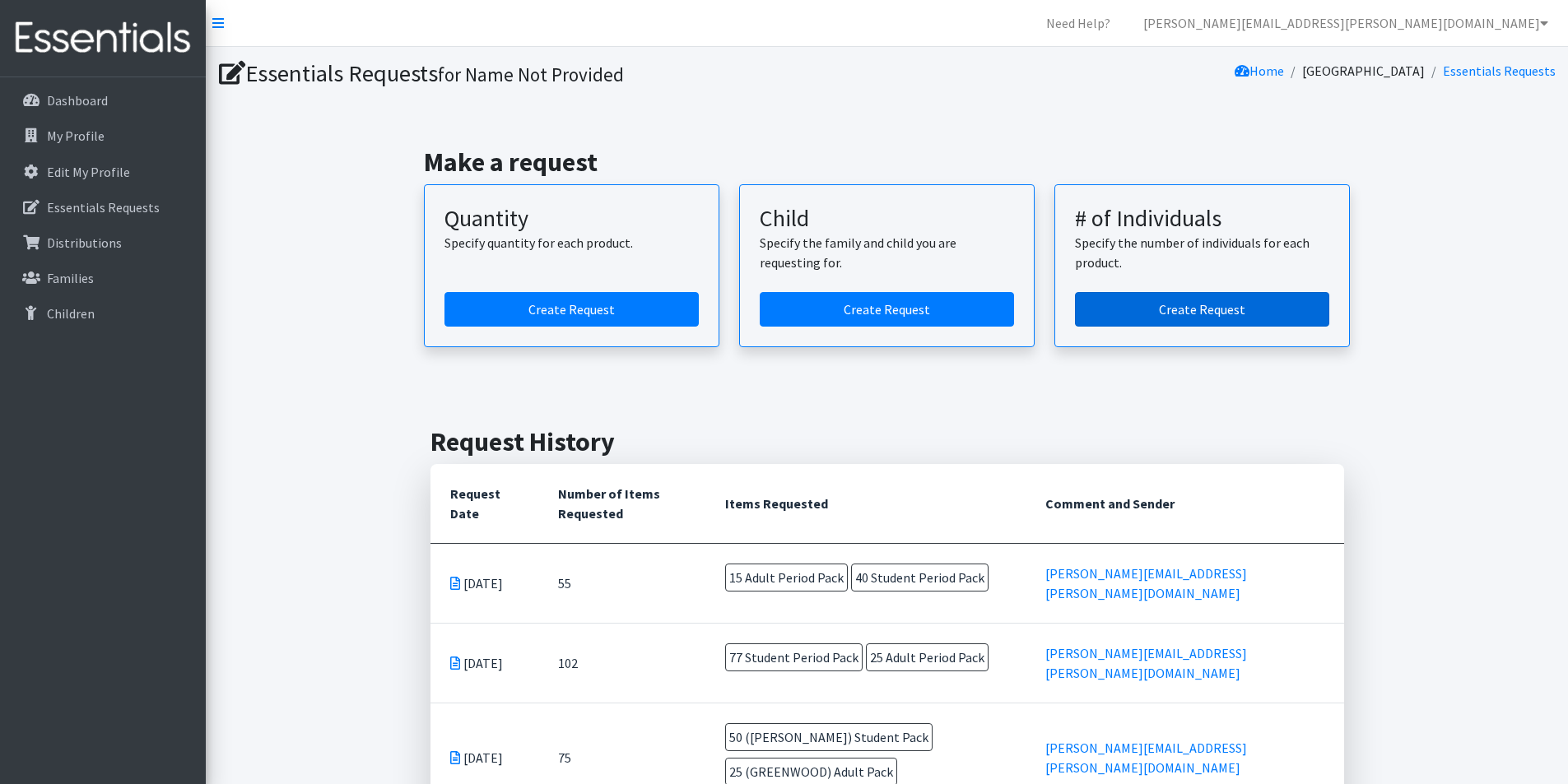
click at [1205, 309] on link "Create Request" at bounding box center [1202, 309] width 254 height 35
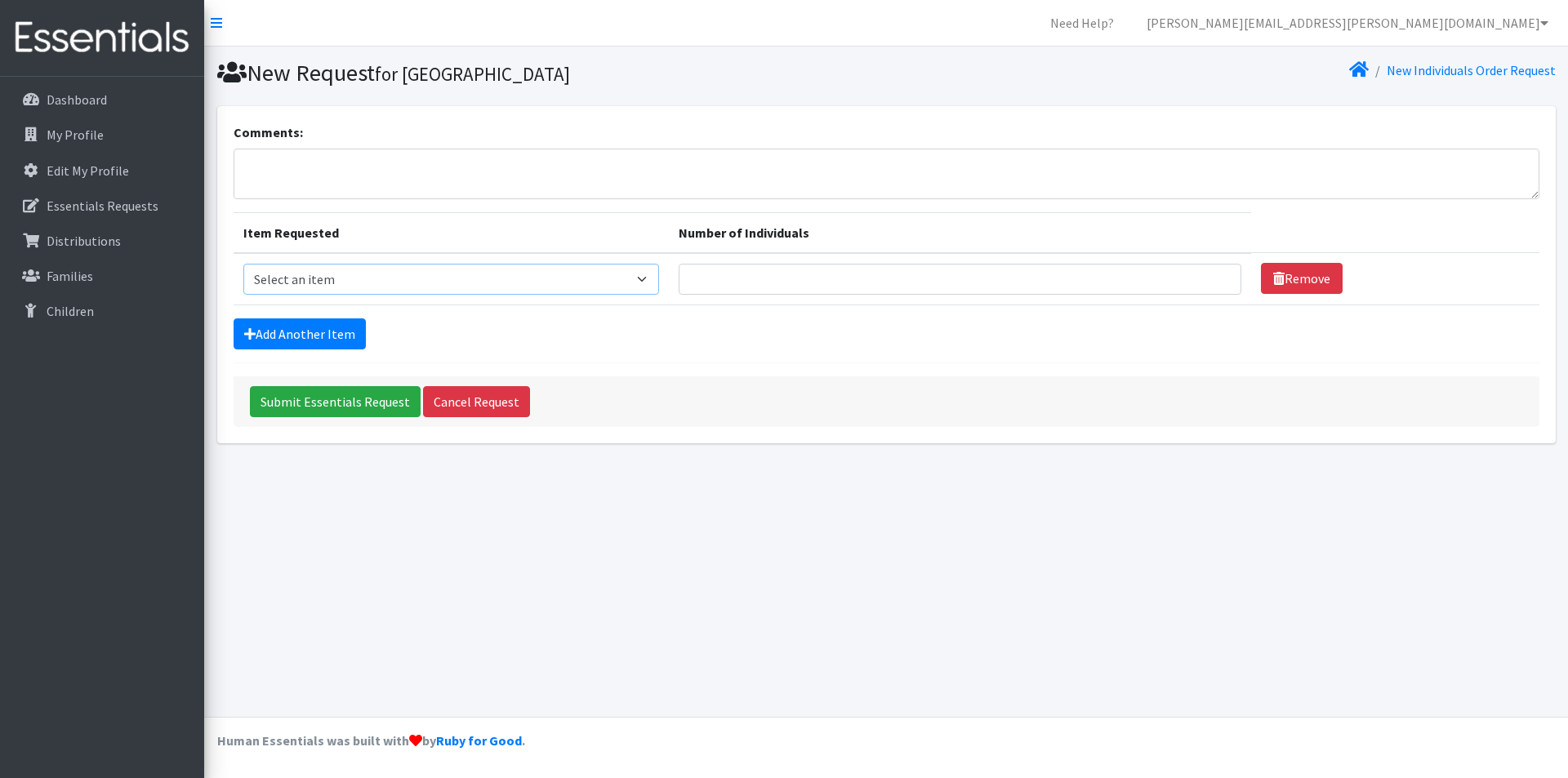
click at [655, 276] on select "Select an item Adult Period Pack Student Period Pack" at bounding box center [451, 279] width 416 height 31
click at [871, 410] on div "Submit Essentials Request Cancel Request" at bounding box center [887, 401] width 1306 height 51
click at [1481, 72] on link "New Individuals Order Request" at bounding box center [1471, 69] width 169 height 16
click at [1462, 70] on link "New Individuals Order Request" at bounding box center [1471, 69] width 169 height 16
click at [217, 20] on icon at bounding box center [216, 22] width 11 height 13
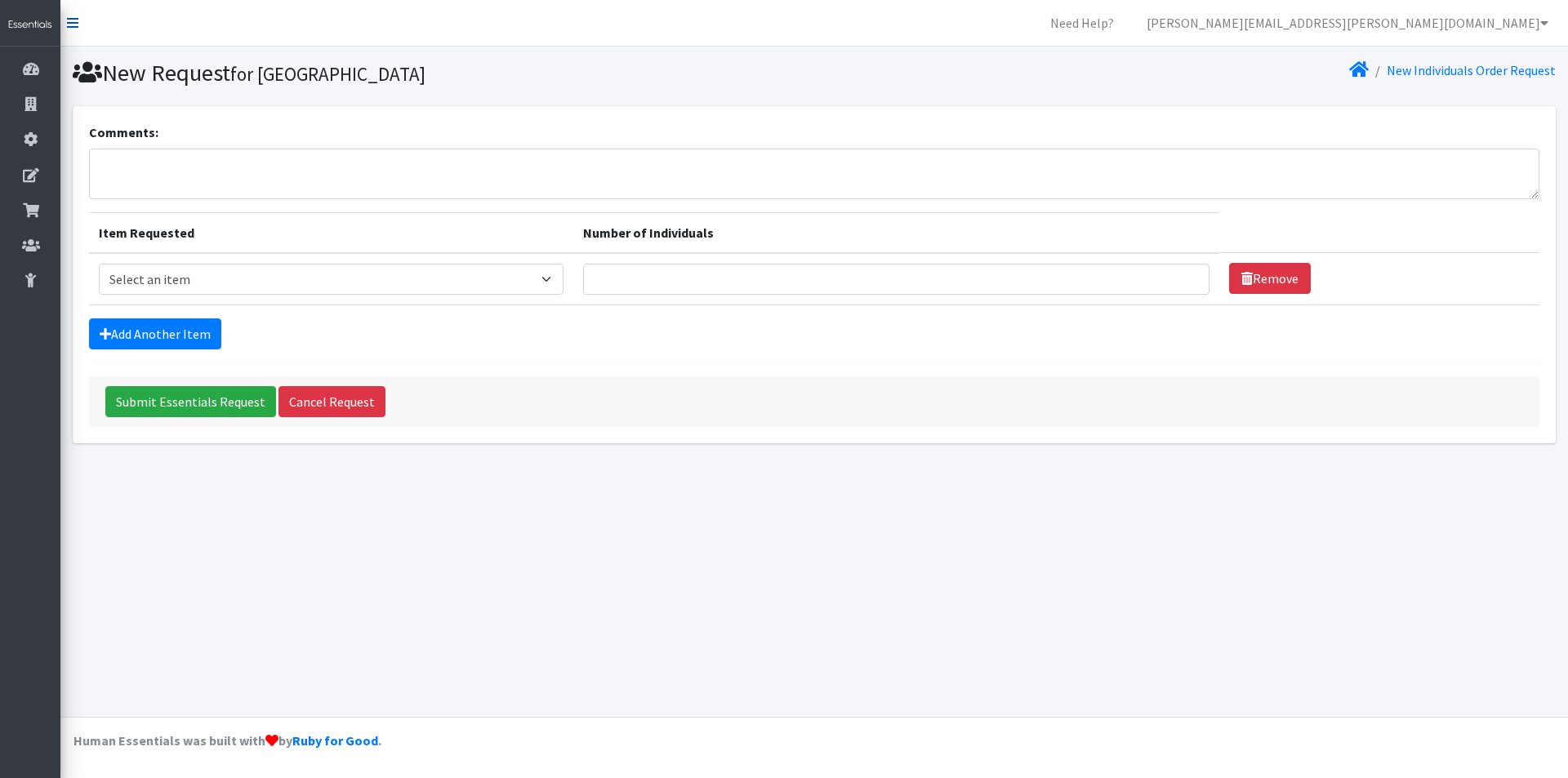
click at [72, 21] on icon at bounding box center [72, 22] width 11 height 13
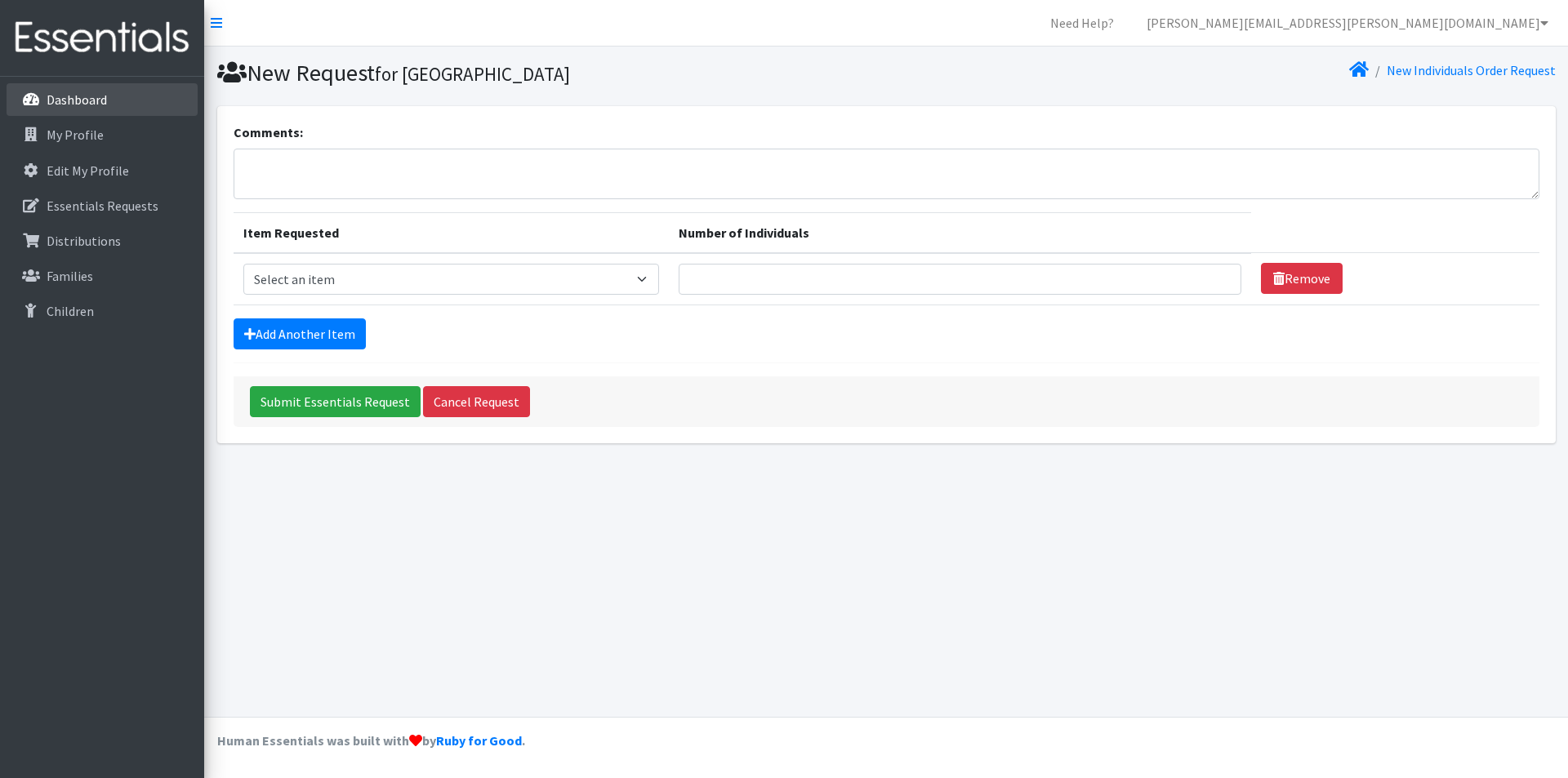
click at [71, 99] on p "Dashboard" at bounding box center [76, 100] width 60 height 16
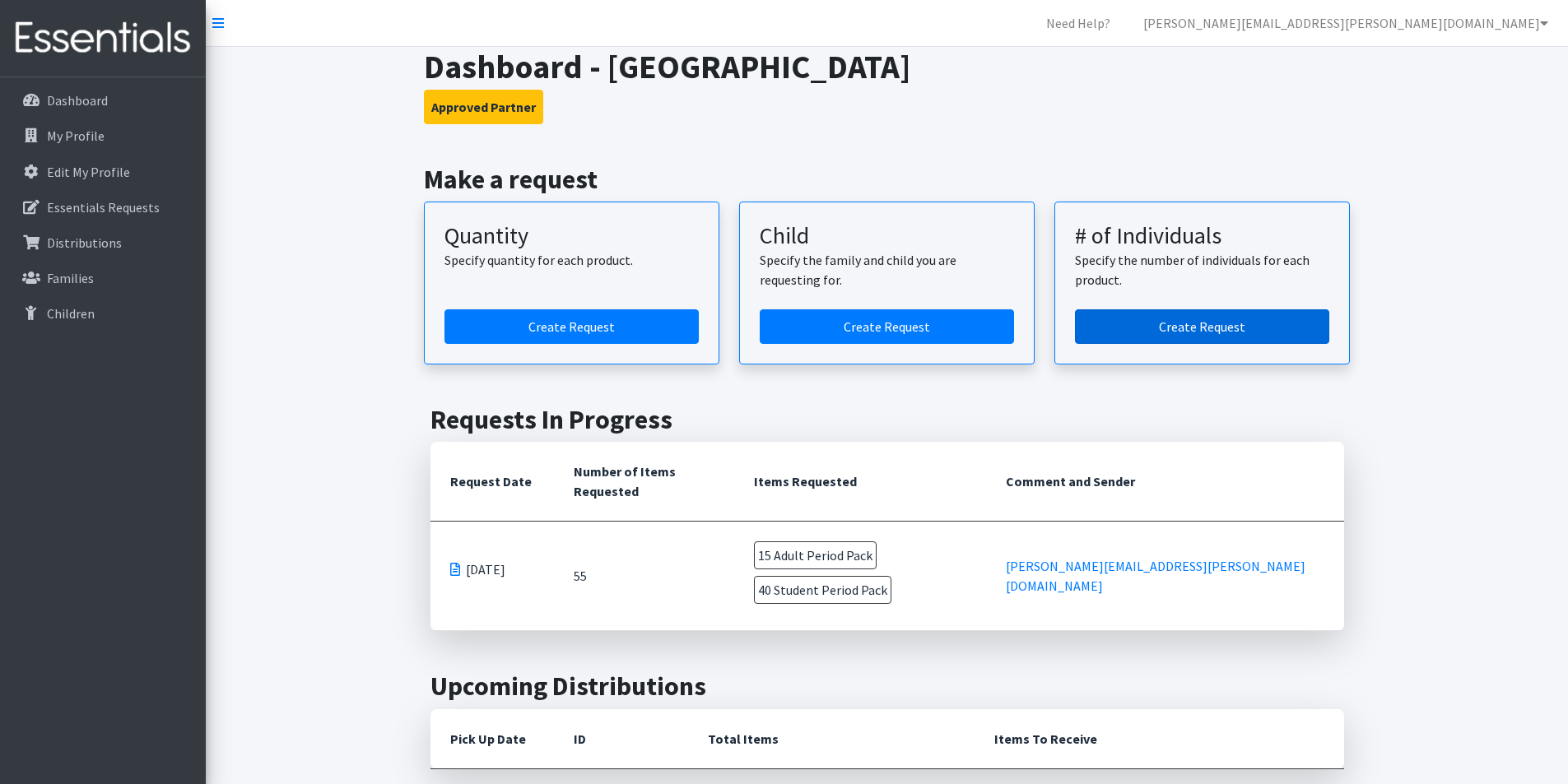
click at [1232, 331] on link "Create Request" at bounding box center [1202, 327] width 254 height 35
